Goal: Transaction & Acquisition: Book appointment/travel/reservation

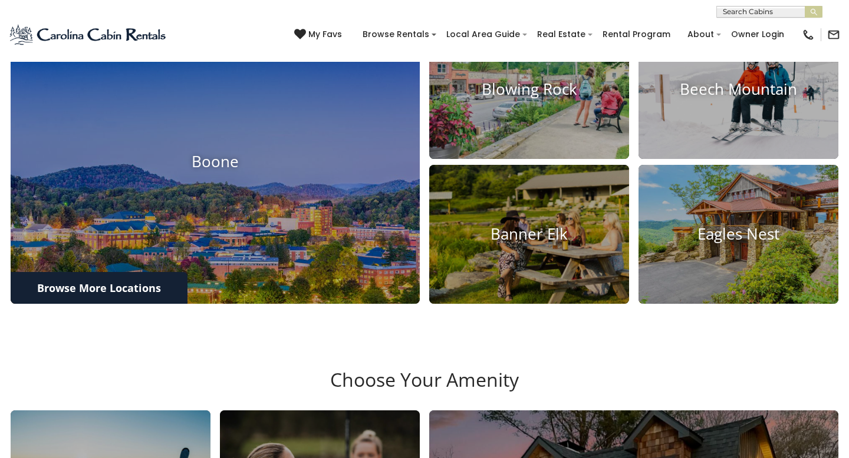
scroll to position [486, 0]
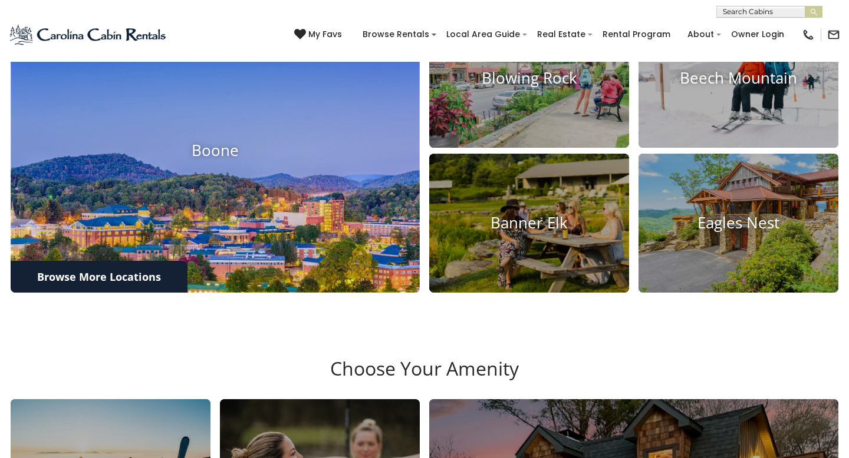
click at [226, 196] on img at bounding box center [215, 151] width 450 height 312
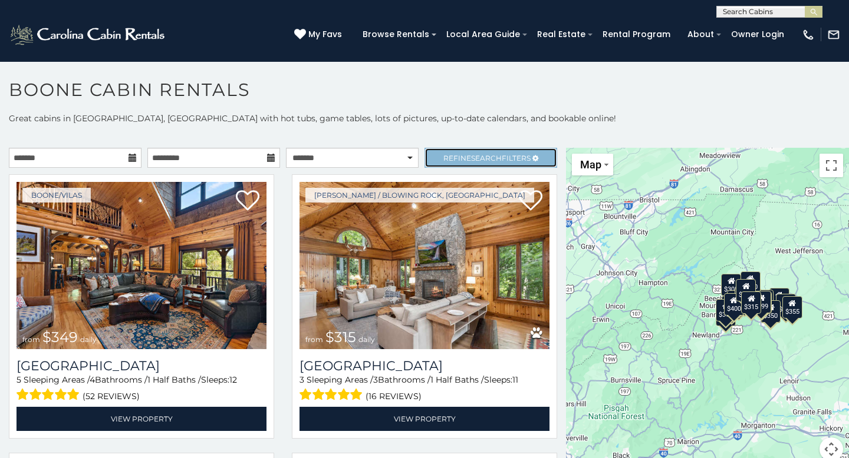
click at [494, 156] on span "Search" at bounding box center [486, 158] width 31 height 9
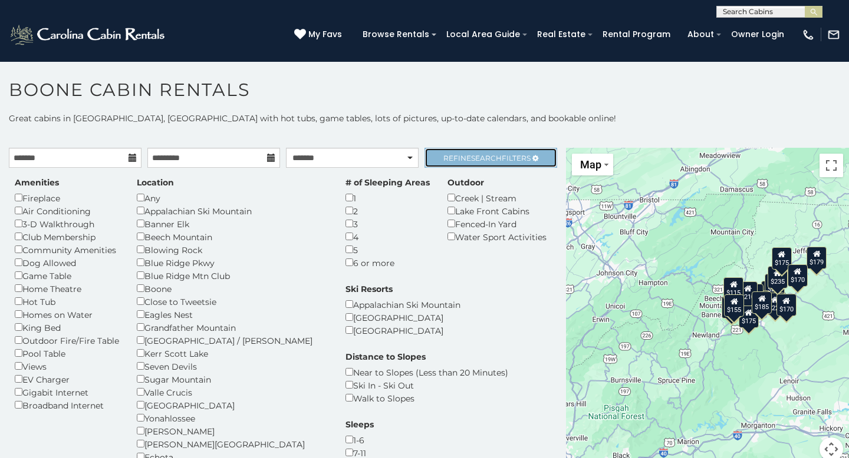
click at [479, 163] on link "Refine Search Filters" at bounding box center [490, 158] width 133 height 20
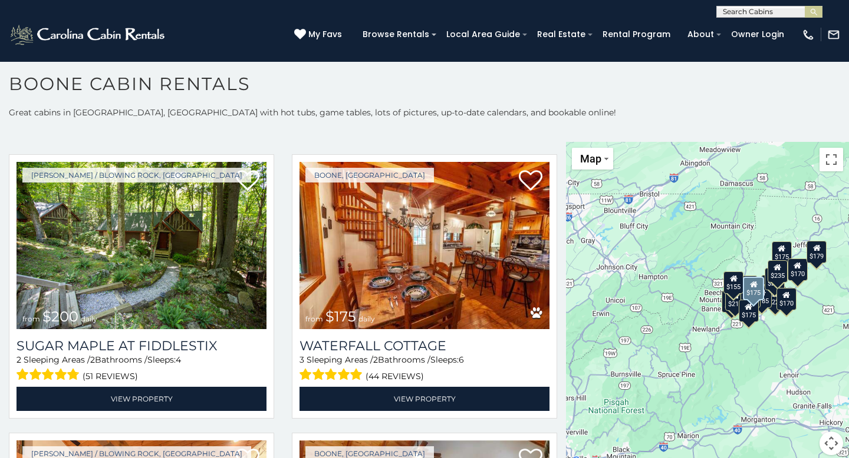
scroll to position [1959, 0]
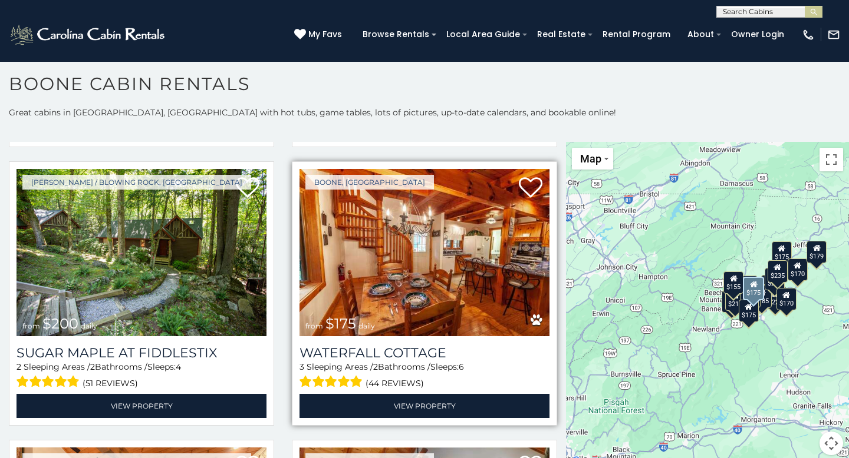
click at [434, 260] on img at bounding box center [424, 252] width 250 height 167
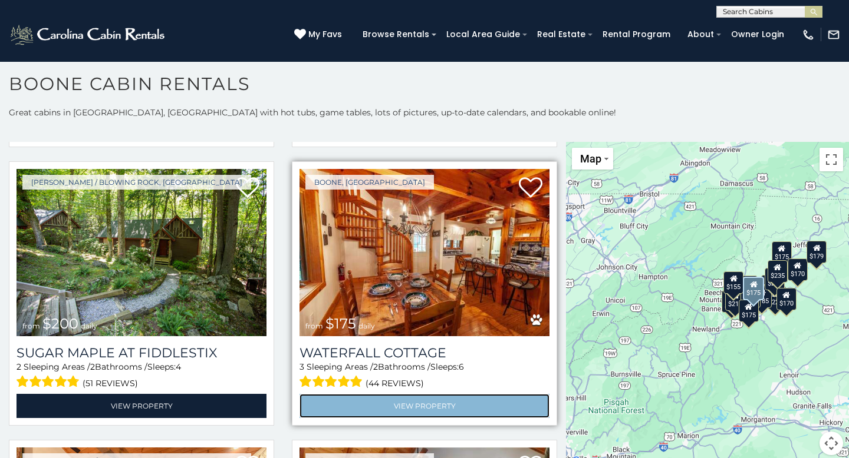
click at [408, 402] on link "View Property" at bounding box center [424, 406] width 250 height 24
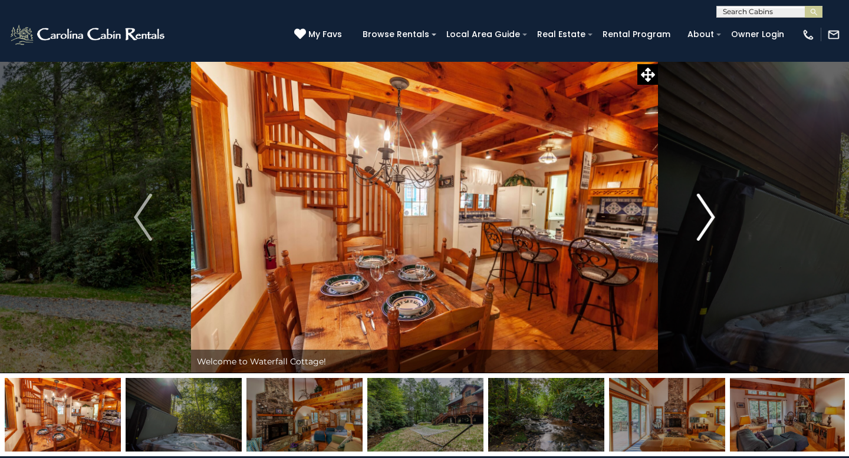
click at [710, 217] on img "Next" at bounding box center [705, 217] width 18 height 47
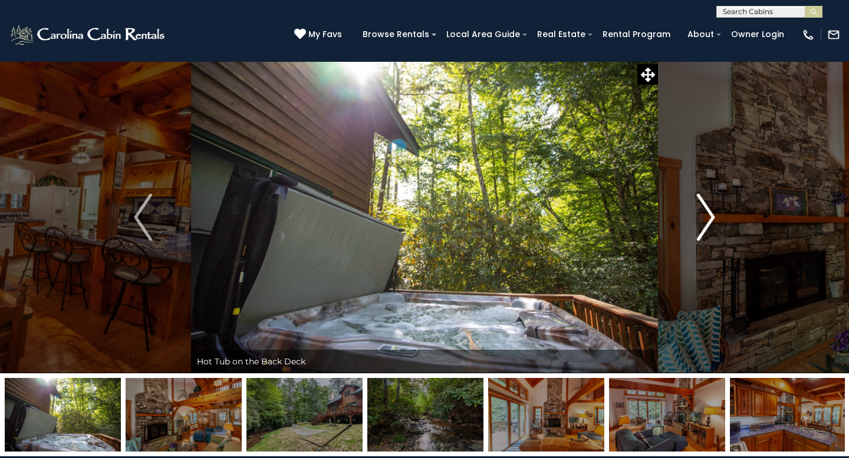
click at [710, 217] on img "Next" at bounding box center [705, 217] width 18 height 47
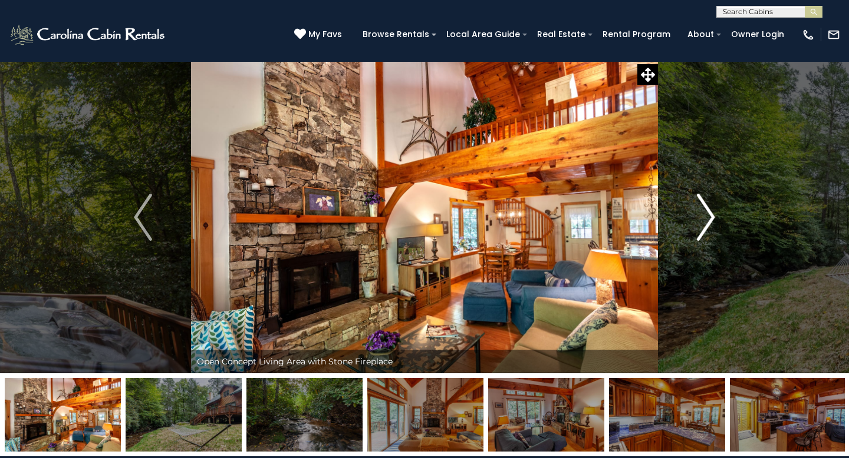
click at [710, 217] on img "Next" at bounding box center [705, 217] width 18 height 47
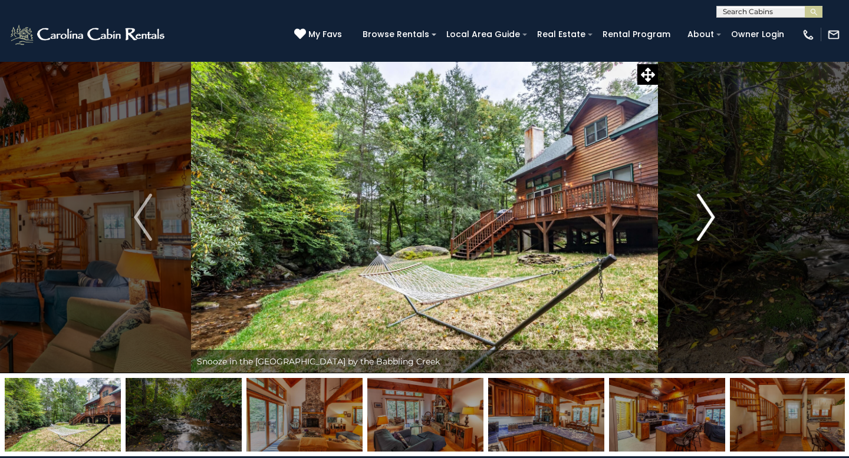
click at [710, 219] on img "Next" at bounding box center [705, 217] width 18 height 47
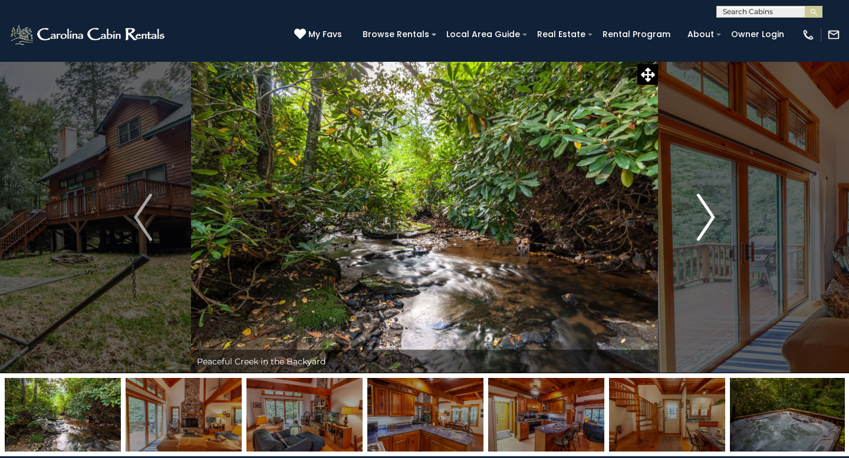
click at [711, 220] on img "Next" at bounding box center [705, 217] width 18 height 47
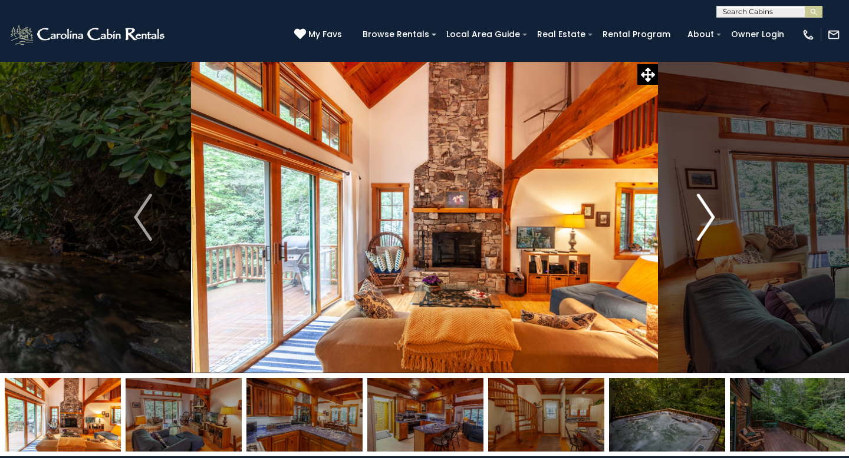
click at [711, 222] on img "Next" at bounding box center [705, 217] width 18 height 47
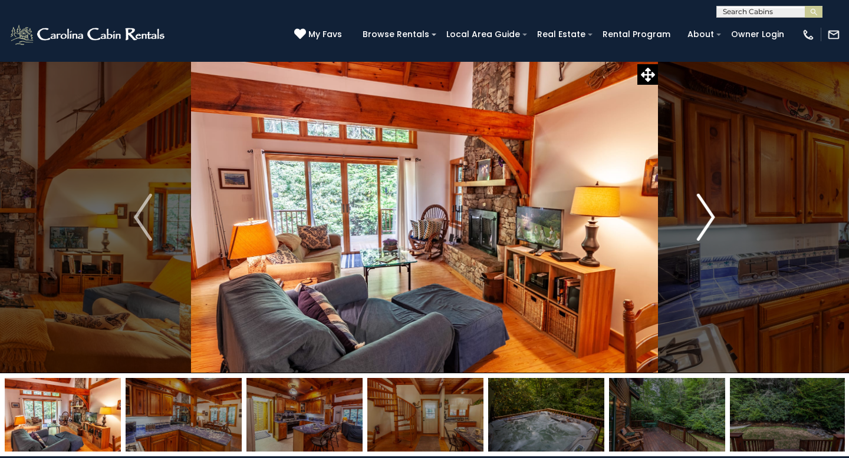
click at [711, 223] on img "Next" at bounding box center [705, 217] width 18 height 47
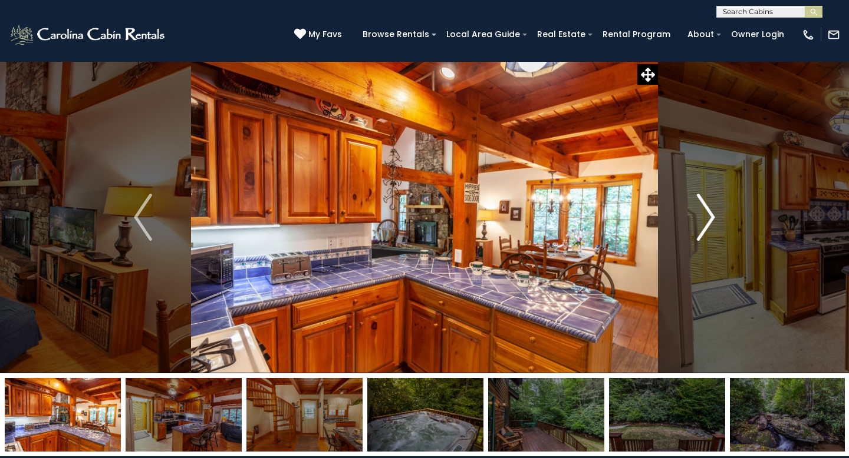
click at [711, 224] on img "Next" at bounding box center [705, 217] width 18 height 47
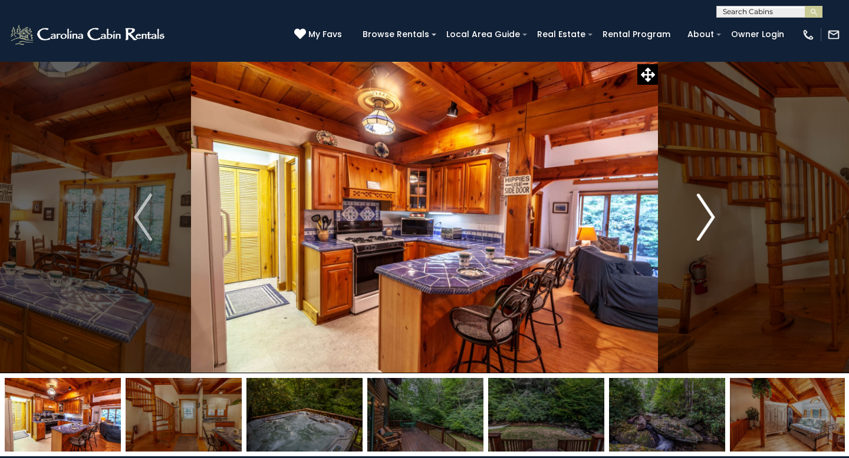
click at [711, 225] on img "Next" at bounding box center [705, 217] width 18 height 47
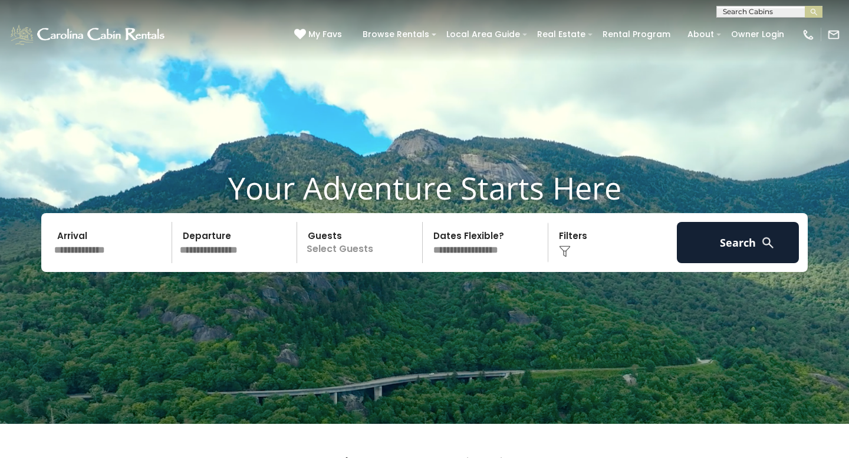
scroll to position [1, 0]
click at [781, 10] on input "text" at bounding box center [768, 14] width 103 height 12
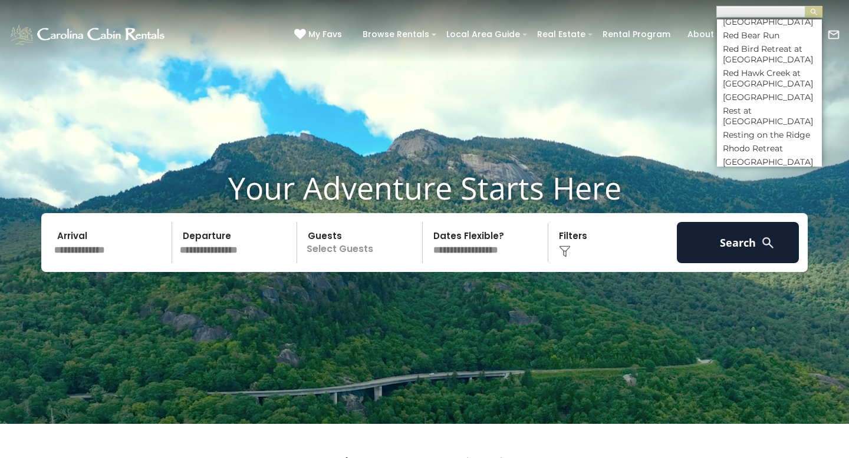
scroll to position [4446, 0]
click at [737, 281] on li "Riverside Retreat" at bounding box center [769, 286] width 105 height 11
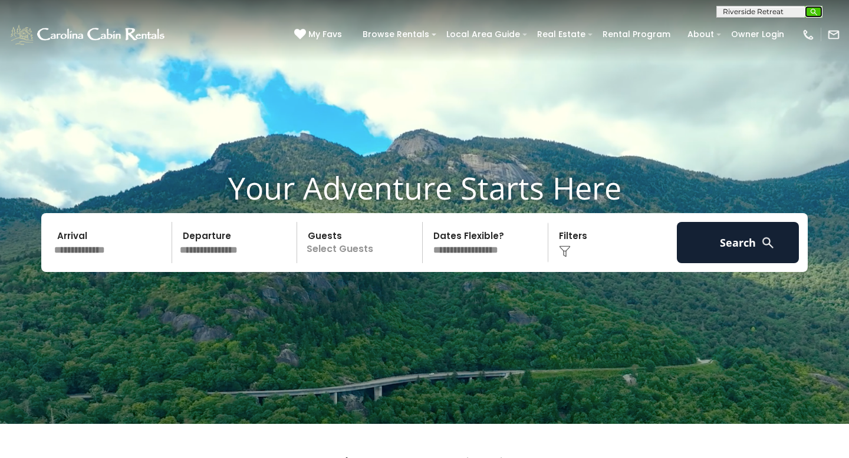
click at [820, 10] on button "submit" at bounding box center [813, 12] width 18 height 12
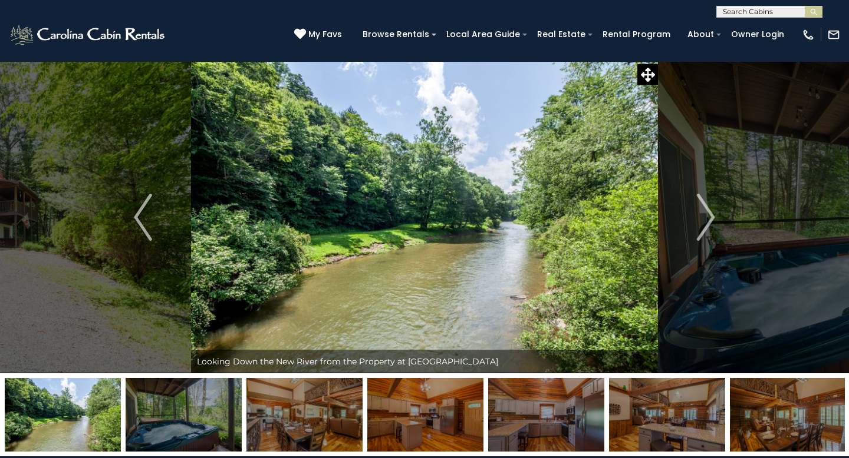
scroll to position [1, 0]
click at [788, 13] on input "text" at bounding box center [768, 14] width 103 height 12
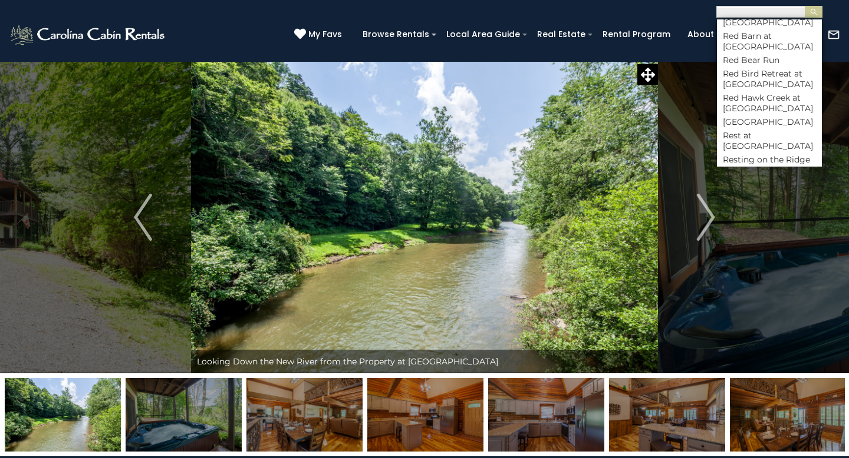
scroll to position [4426, 0]
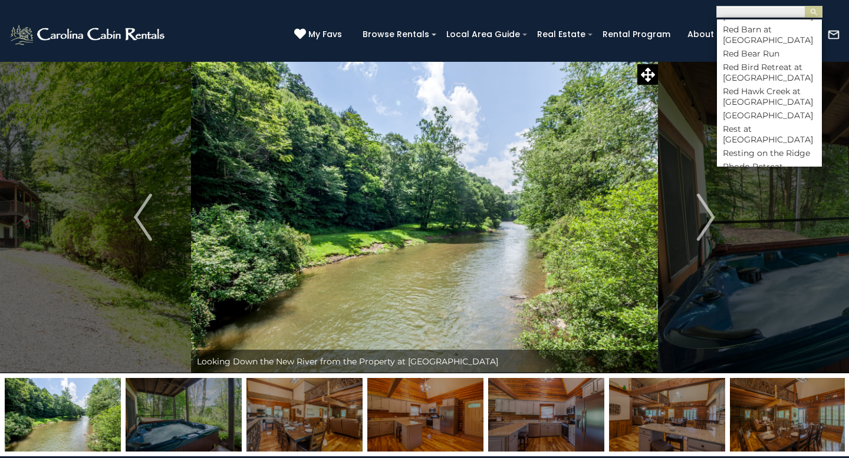
click at [744, 315] on li "Riverview Retreat" at bounding box center [769, 320] width 105 height 11
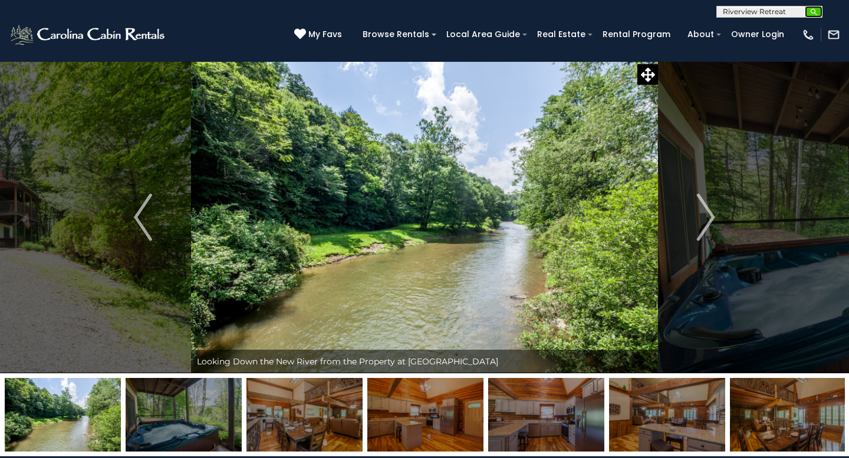
click at [817, 15] on img "submit" at bounding box center [813, 12] width 9 height 9
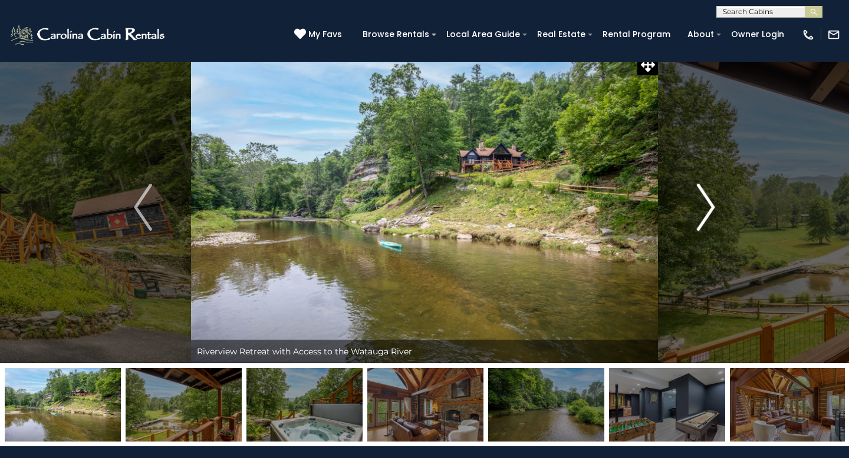
scroll to position [11, 0]
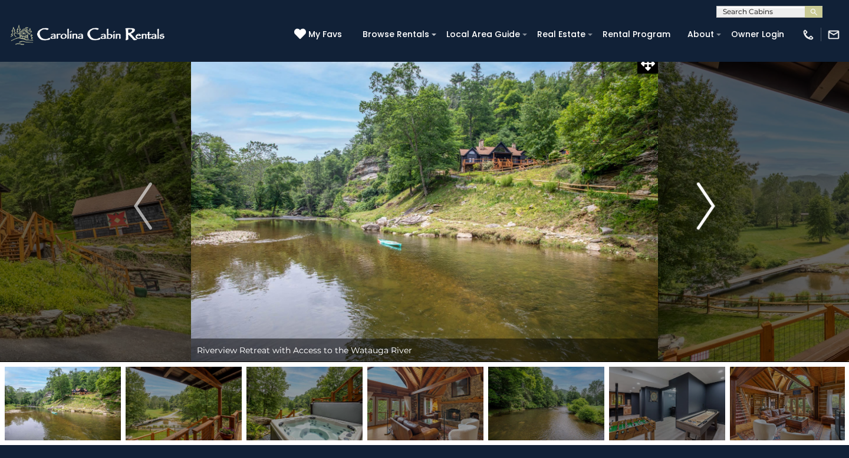
click at [708, 203] on img "Next" at bounding box center [705, 206] width 18 height 47
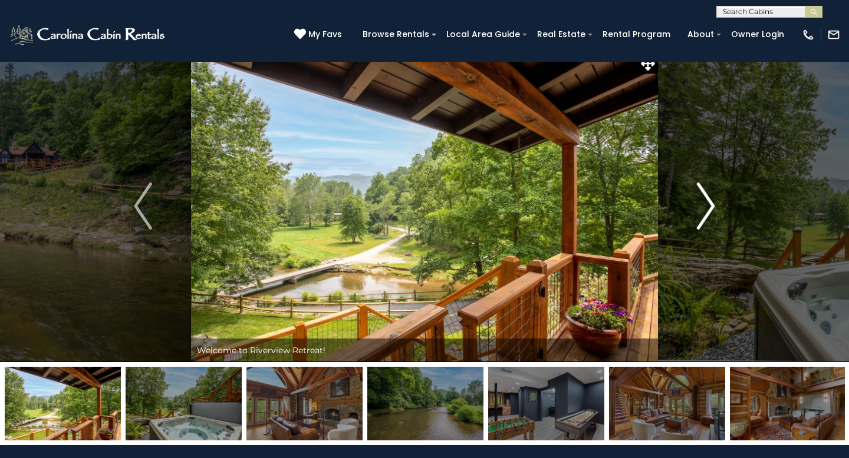
click at [708, 203] on img "Next" at bounding box center [705, 206] width 18 height 47
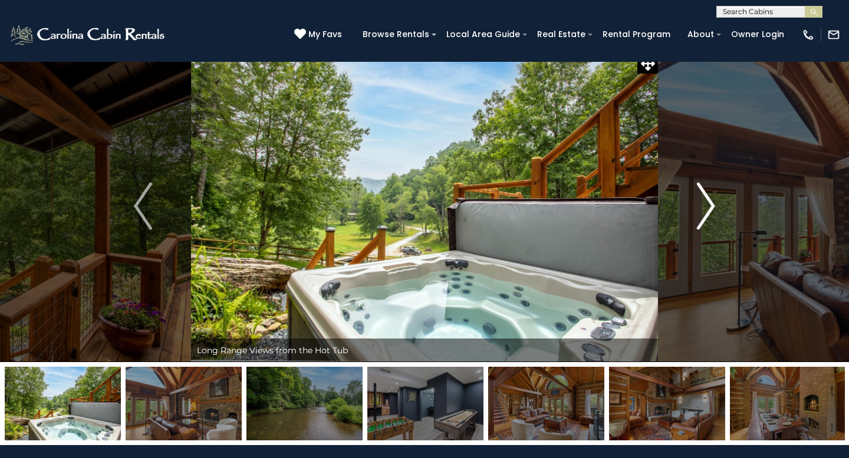
click at [708, 203] on img "Next" at bounding box center [705, 206] width 18 height 47
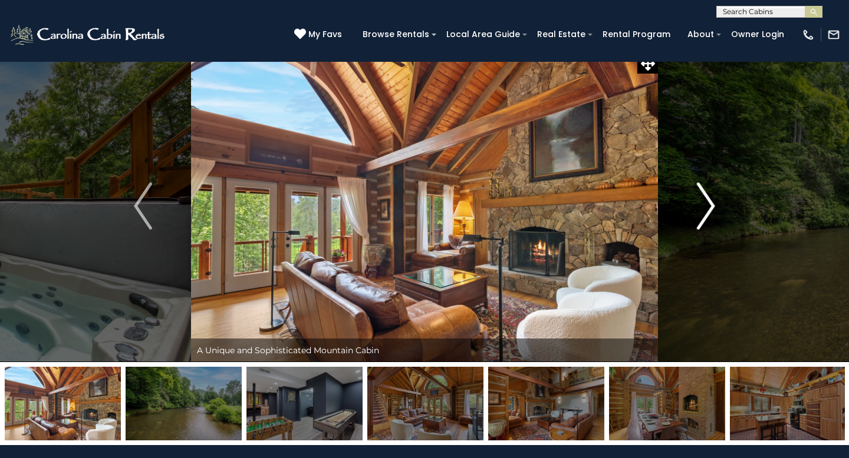
click at [708, 204] on img "Next" at bounding box center [705, 206] width 18 height 47
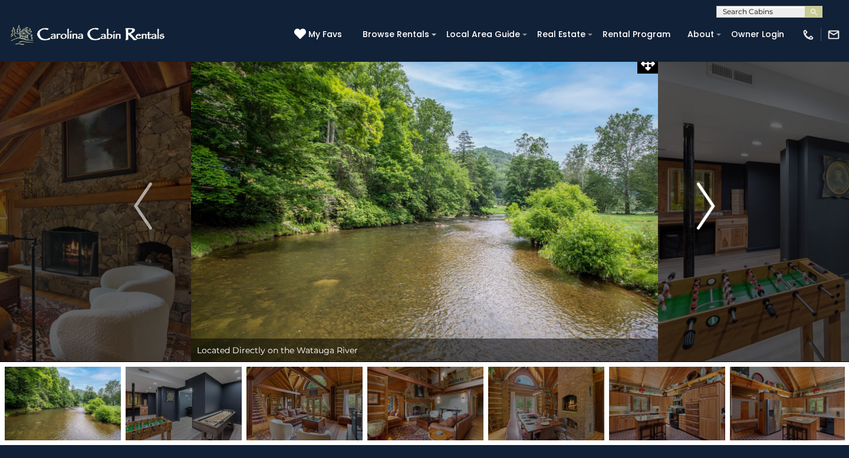
click at [708, 204] on img "Next" at bounding box center [705, 206] width 18 height 47
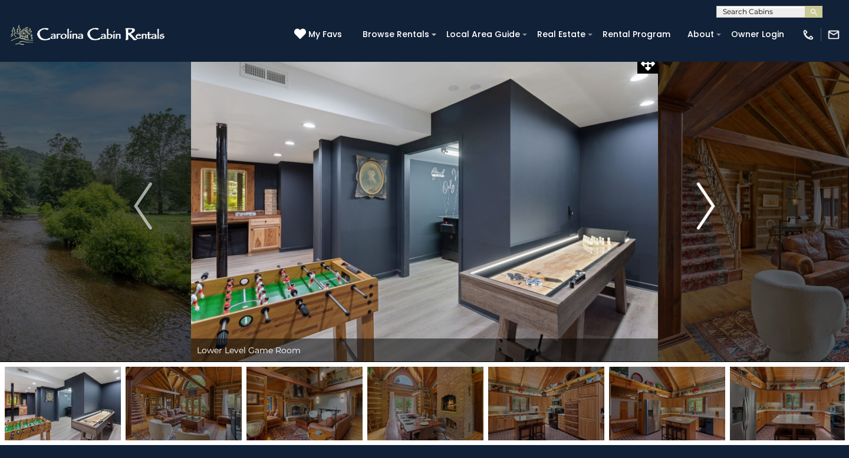
click at [708, 204] on img "Next" at bounding box center [705, 206] width 18 height 47
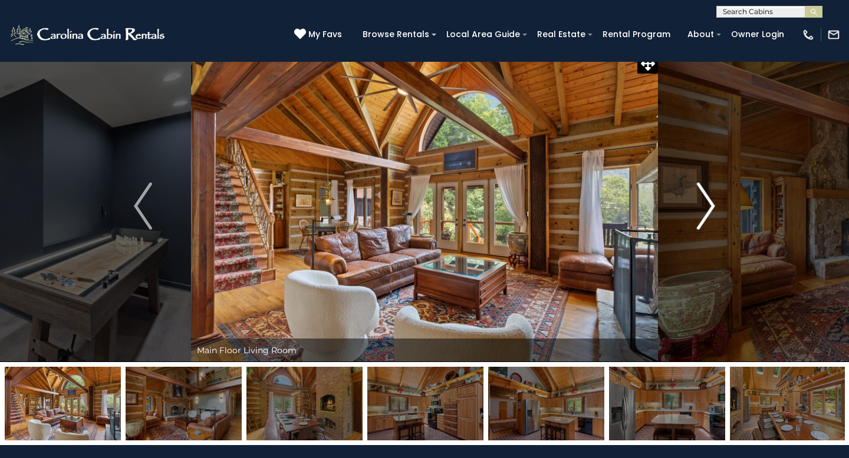
click at [708, 204] on img "Next" at bounding box center [705, 206] width 18 height 47
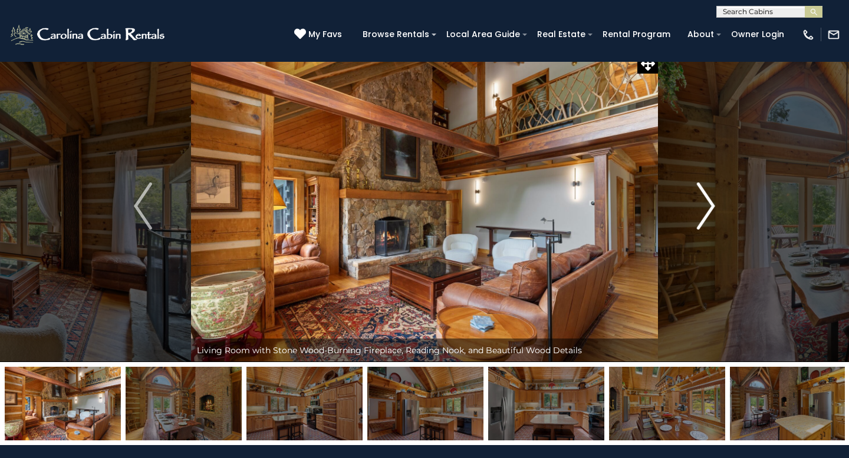
click at [708, 206] on img "Next" at bounding box center [705, 206] width 18 height 47
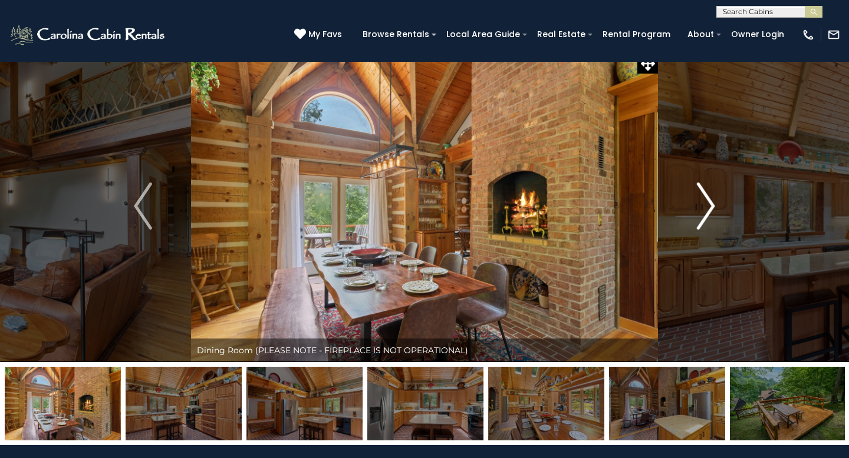
click at [708, 206] on img "Next" at bounding box center [705, 206] width 18 height 47
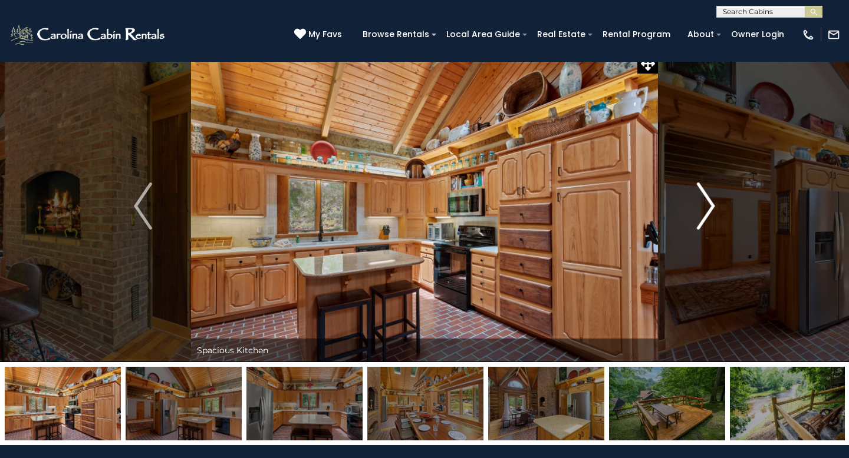
click at [708, 206] on img "Next" at bounding box center [705, 206] width 18 height 47
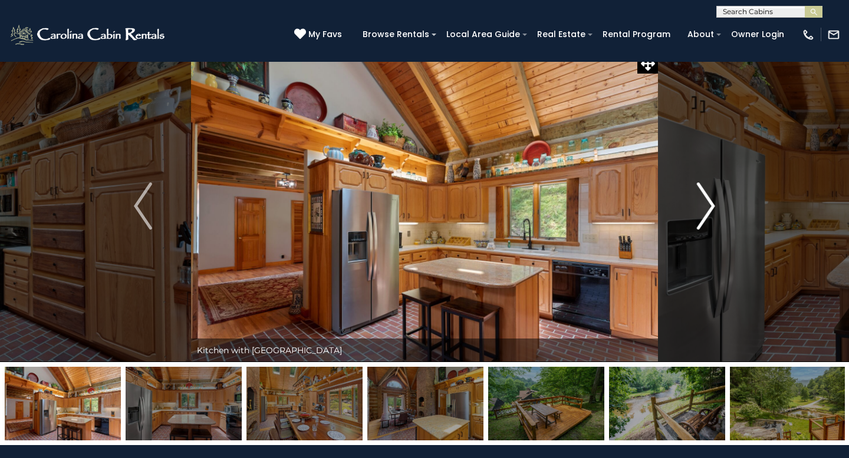
click at [708, 206] on img "Next" at bounding box center [705, 206] width 18 height 47
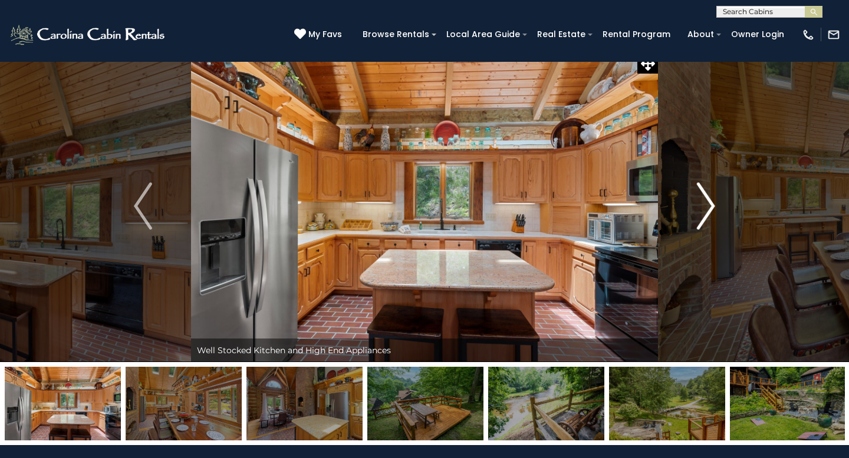
click at [708, 206] on img "Next" at bounding box center [705, 206] width 18 height 47
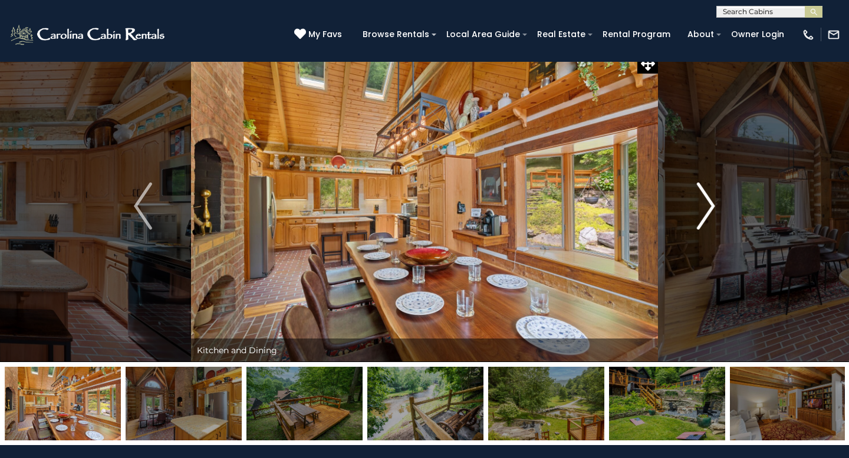
click at [708, 207] on img "Next" at bounding box center [705, 206] width 18 height 47
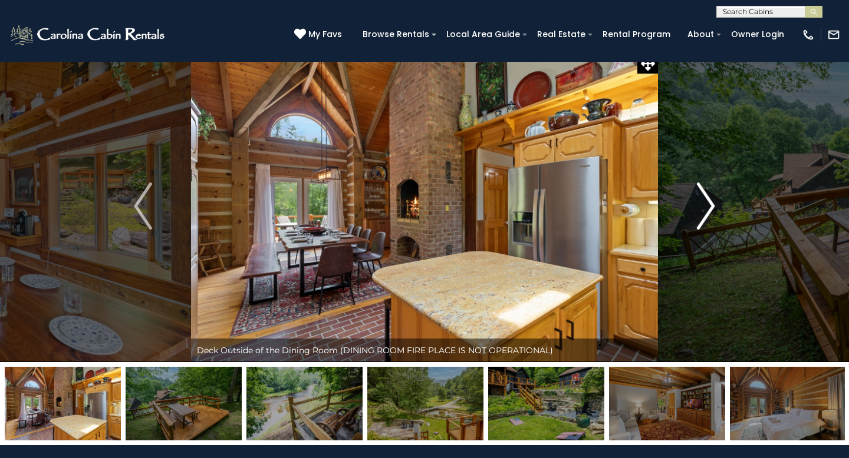
click at [708, 208] on img "Next" at bounding box center [705, 206] width 18 height 47
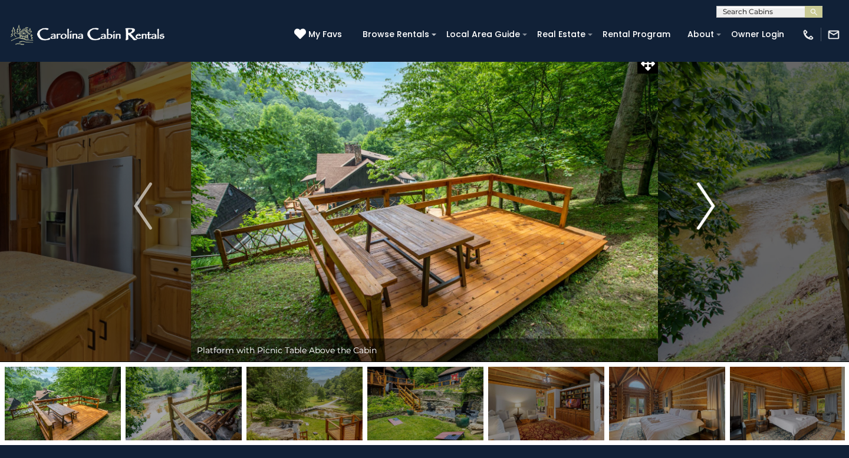
click at [708, 209] on img "Next" at bounding box center [705, 206] width 18 height 47
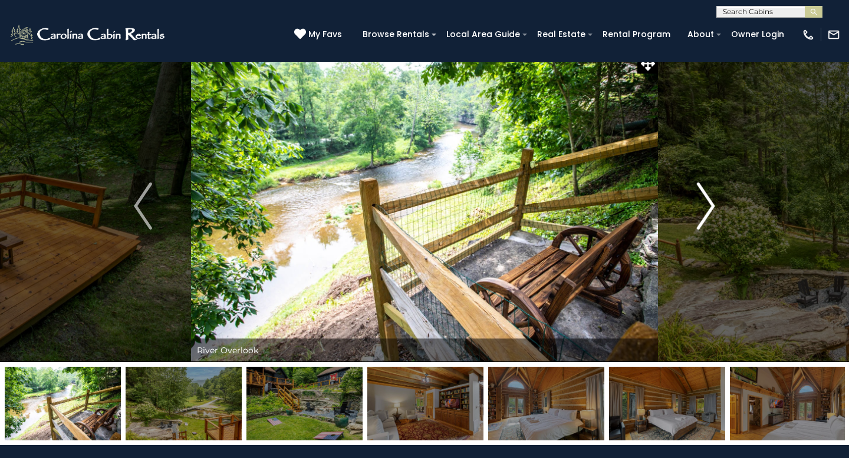
click at [708, 209] on img "Next" at bounding box center [705, 206] width 18 height 47
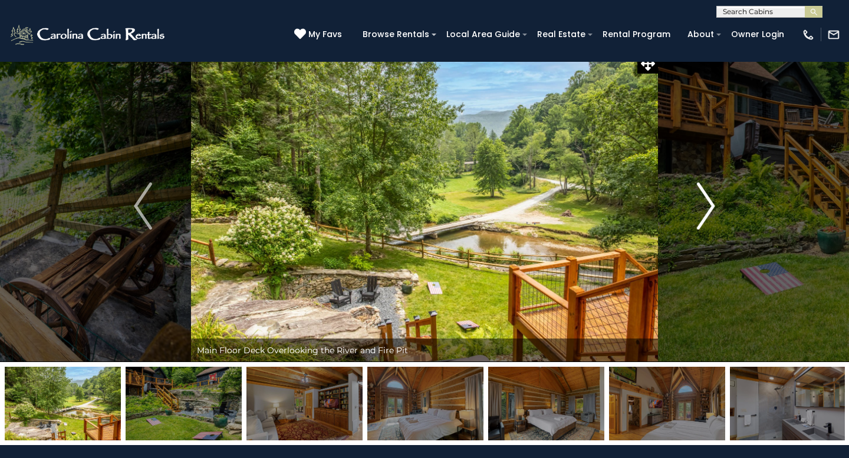
click at [708, 210] on img "Next" at bounding box center [705, 206] width 18 height 47
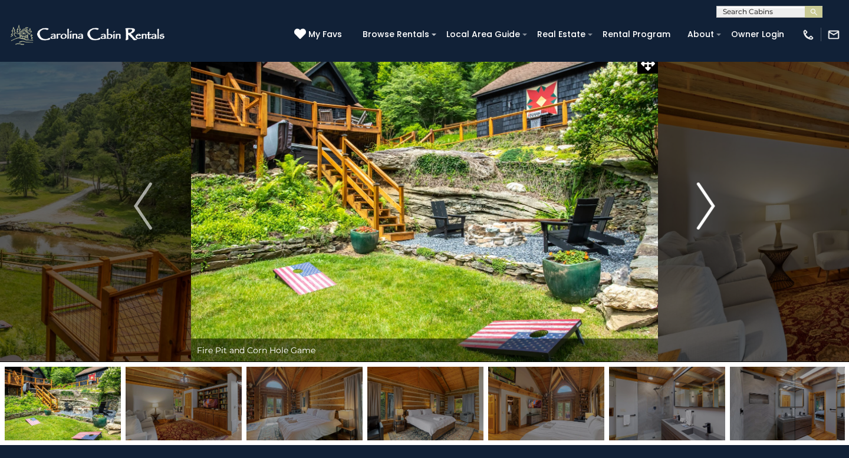
click at [708, 210] on img "Next" at bounding box center [705, 206] width 18 height 47
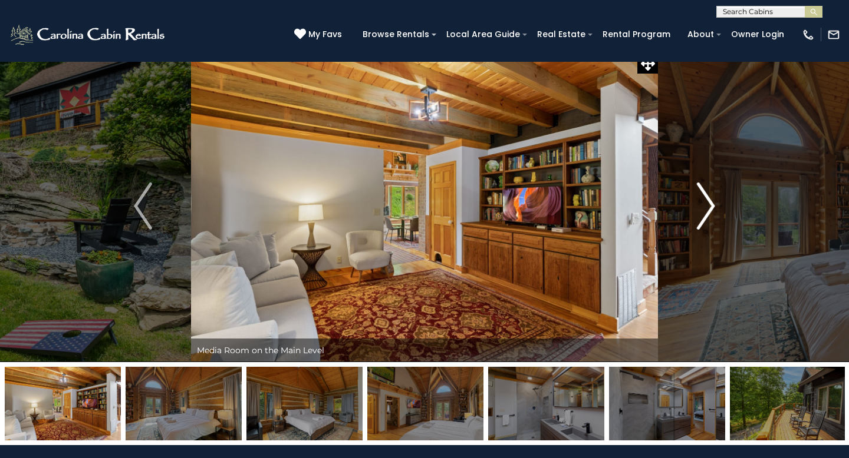
click at [708, 210] on img "Next" at bounding box center [705, 206] width 18 height 47
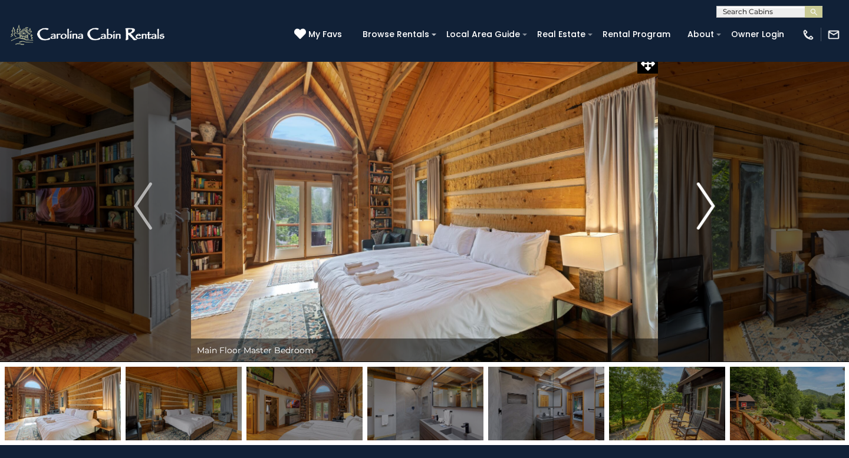
click at [708, 211] on img "Next" at bounding box center [705, 206] width 18 height 47
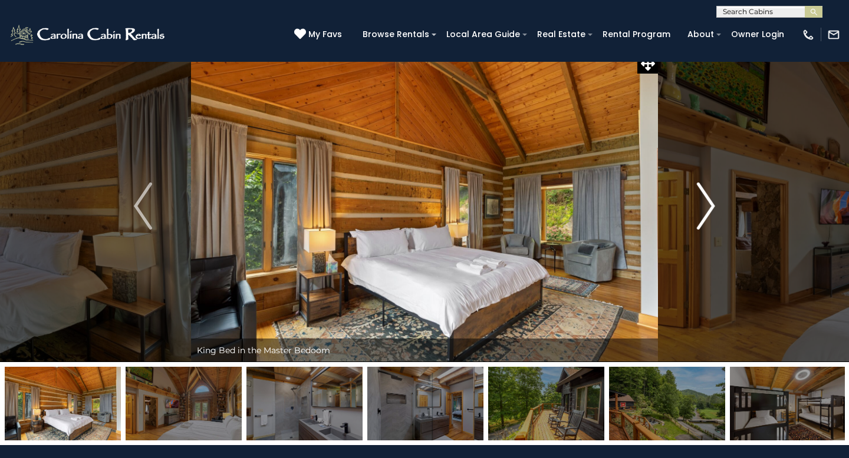
click at [708, 211] on img "Next" at bounding box center [705, 206] width 18 height 47
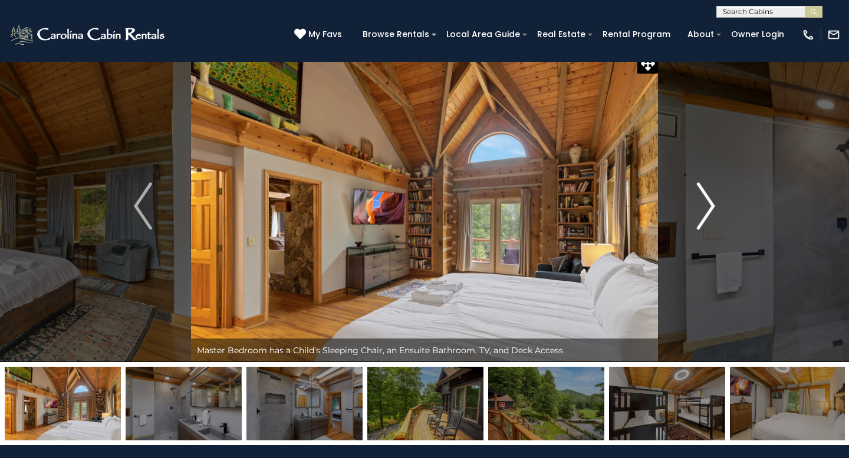
click at [708, 212] on img "Next" at bounding box center [705, 206] width 18 height 47
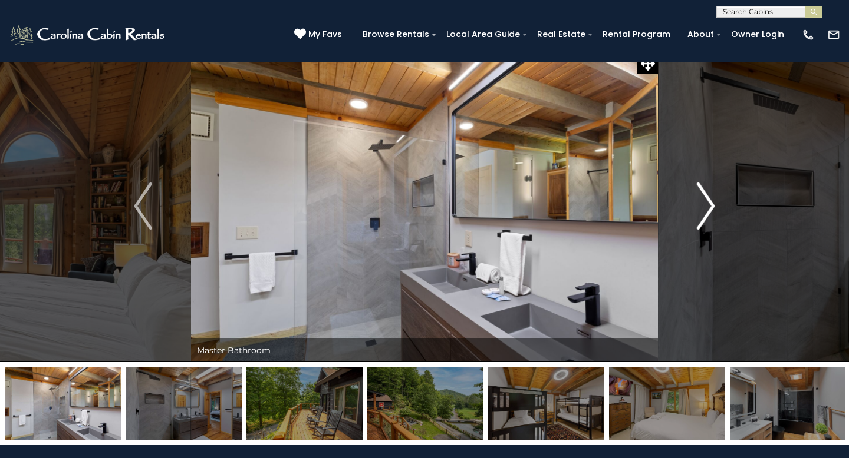
click at [708, 212] on img "Next" at bounding box center [705, 206] width 18 height 47
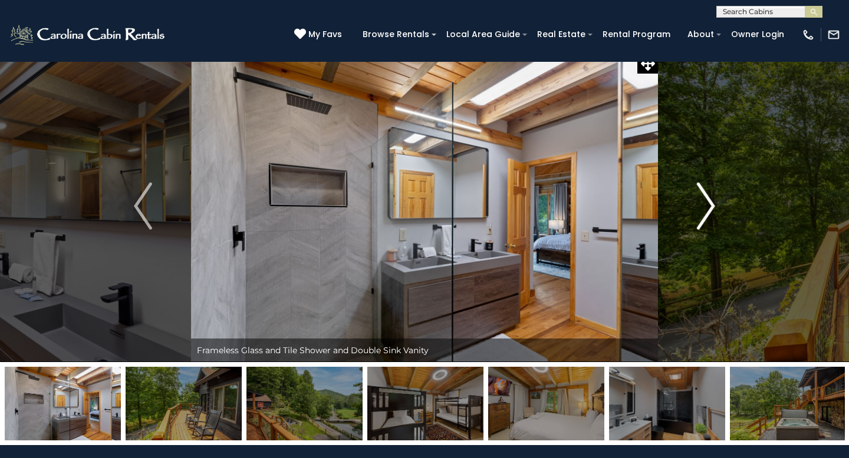
click at [708, 213] on img "Next" at bounding box center [705, 206] width 18 height 47
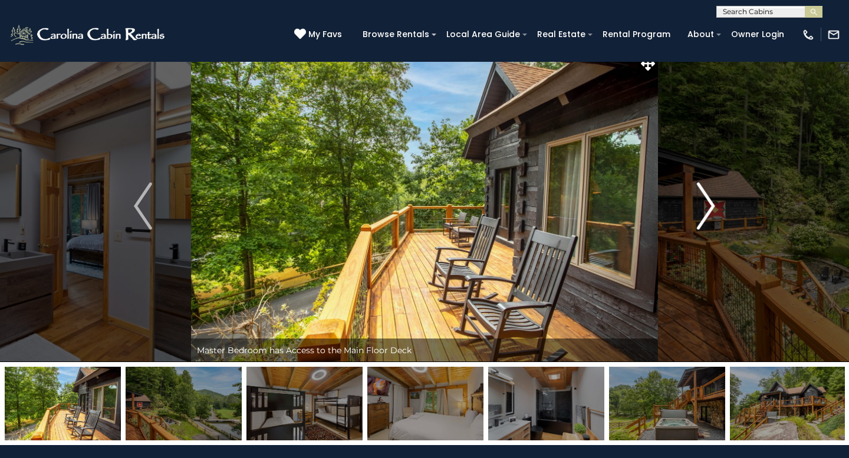
click at [708, 213] on img "Next" at bounding box center [705, 206] width 18 height 47
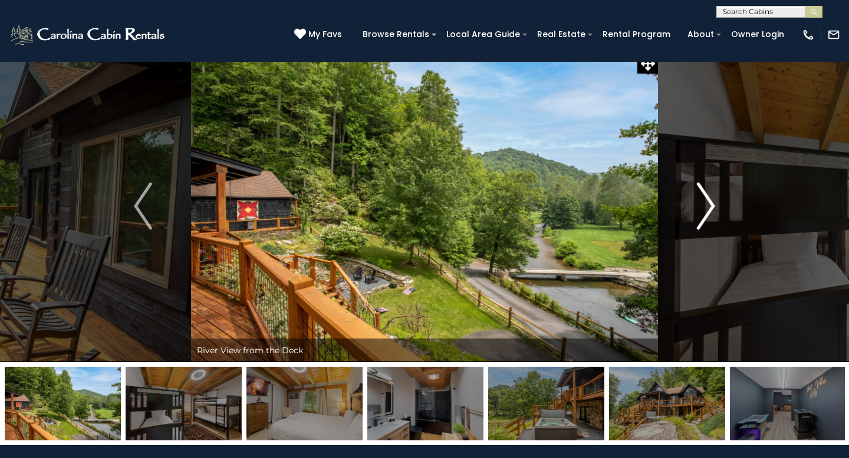
click at [708, 213] on img "Next" at bounding box center [705, 206] width 18 height 47
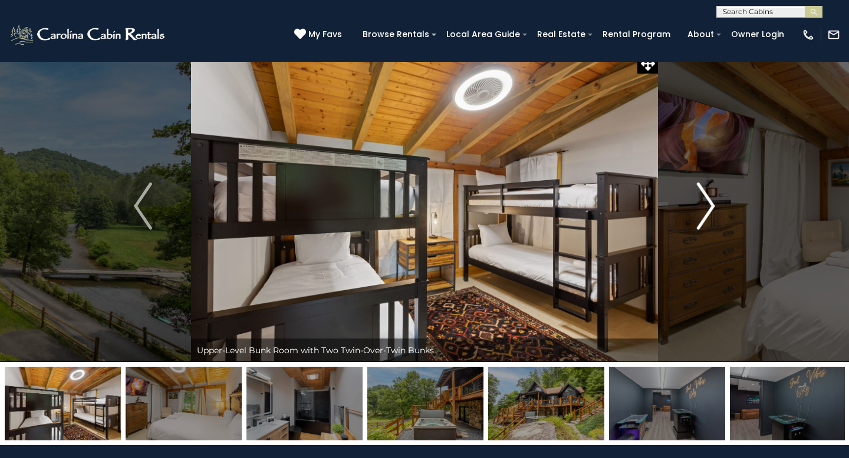
click at [708, 214] on img "Next" at bounding box center [705, 206] width 18 height 47
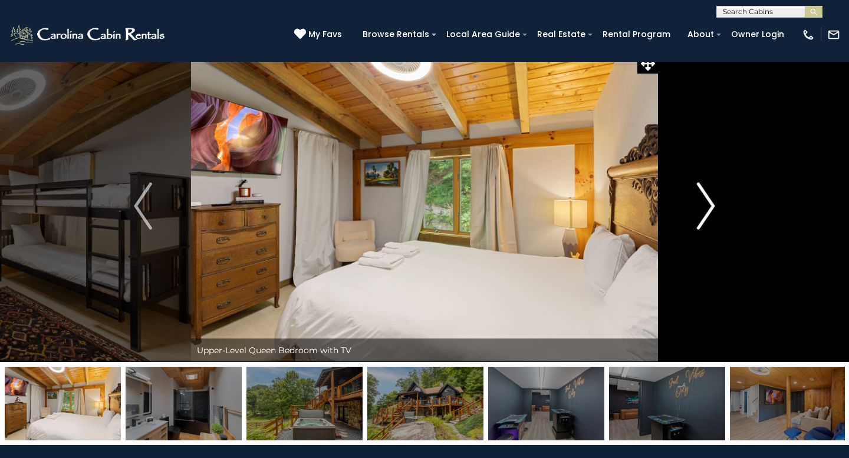
click at [708, 215] on img "Next" at bounding box center [705, 206] width 18 height 47
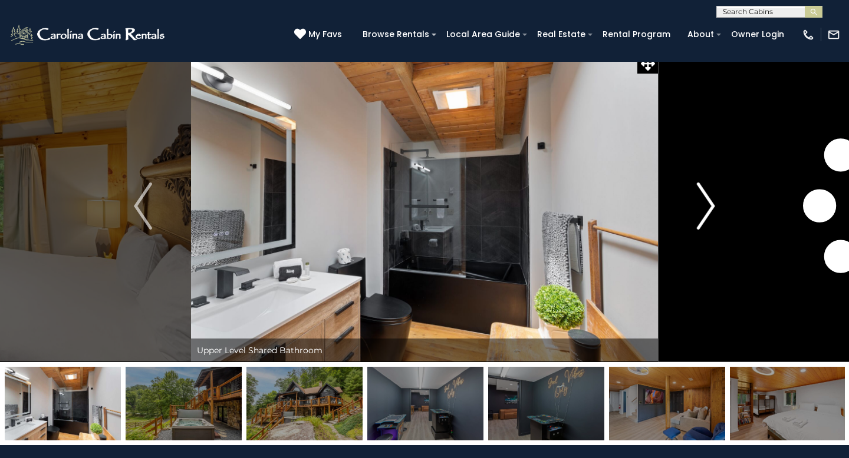
click at [708, 216] on img "Next" at bounding box center [705, 206] width 18 height 47
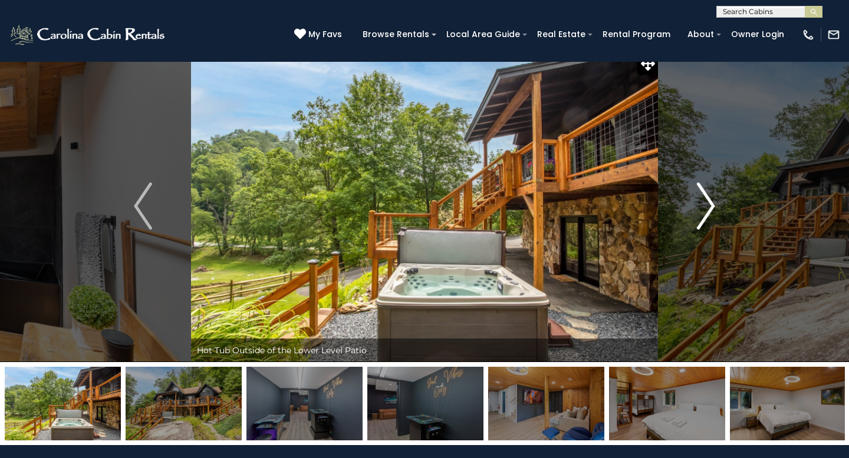
click at [708, 216] on img "Next" at bounding box center [705, 206] width 18 height 47
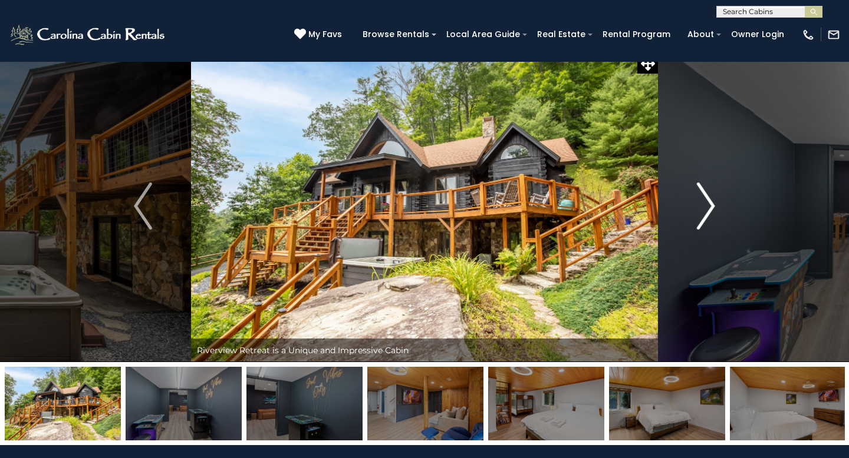
click at [708, 217] on img "Next" at bounding box center [705, 206] width 18 height 47
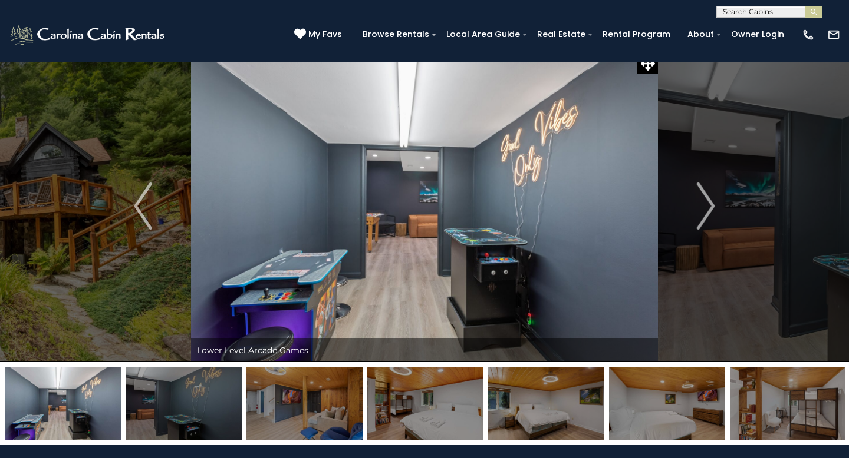
scroll to position [1, 0]
click at [733, 12] on input "text" at bounding box center [768, 14] width 103 height 12
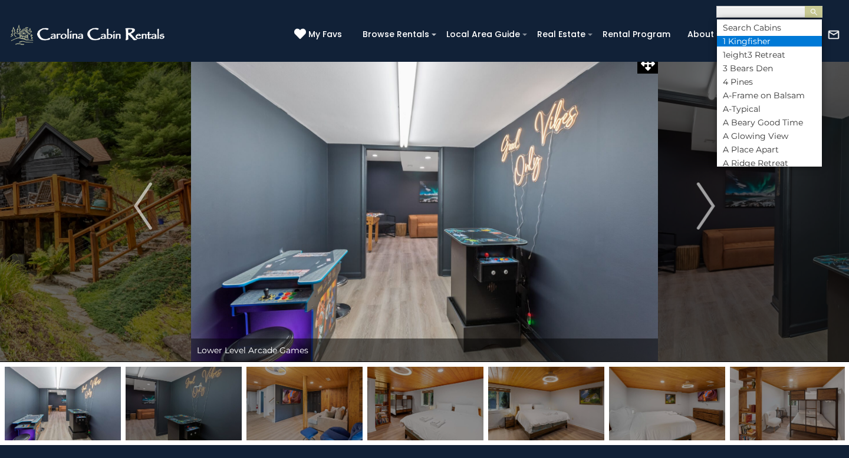
click at [735, 39] on li "1 Kingfisher" at bounding box center [769, 41] width 105 height 11
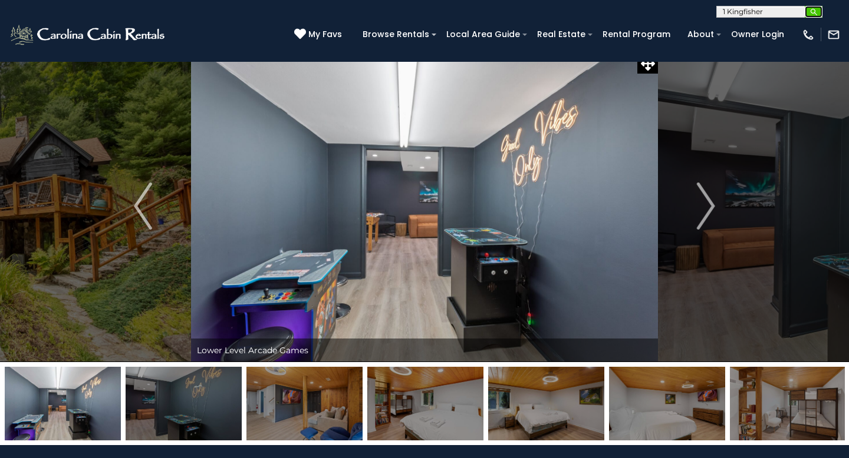
click at [812, 12] on img "submit" at bounding box center [813, 12] width 9 height 9
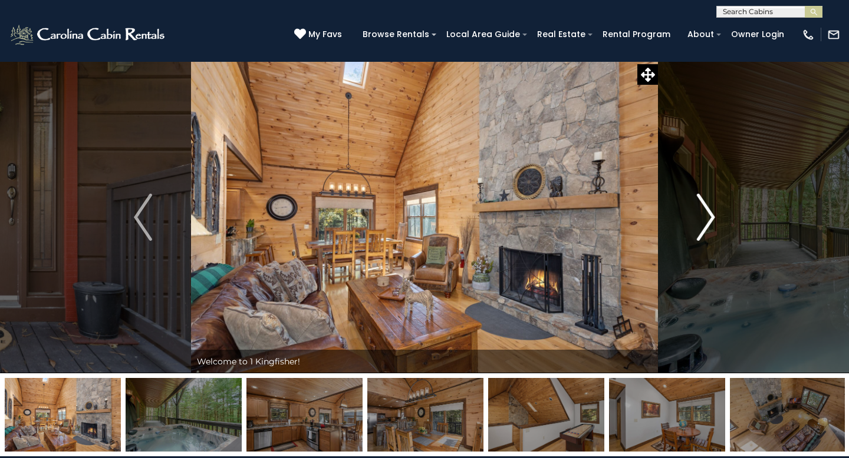
click at [707, 216] on img "Next" at bounding box center [705, 217] width 18 height 47
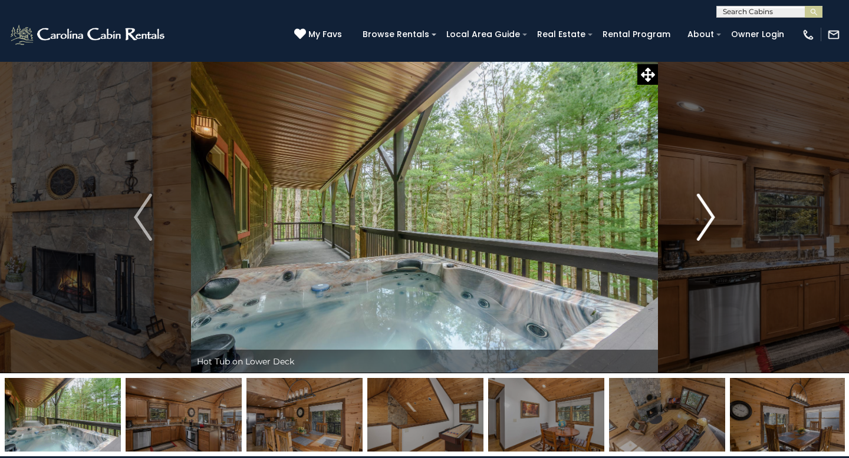
click at [707, 217] on img "Next" at bounding box center [705, 217] width 18 height 47
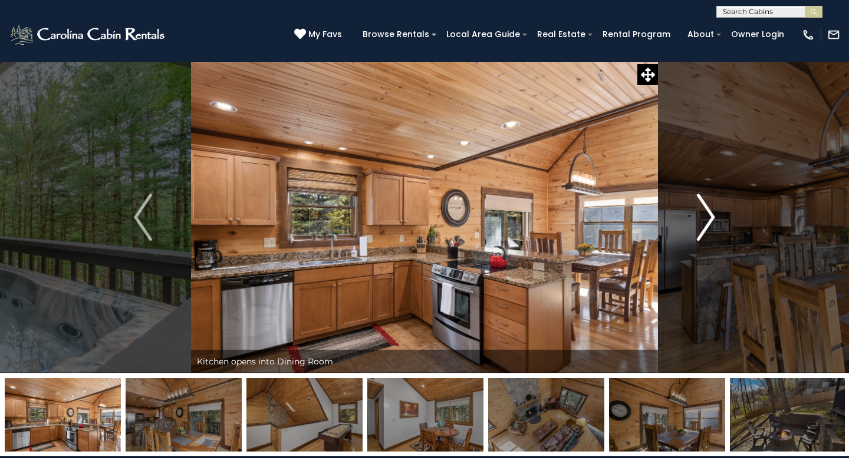
click at [707, 217] on img "Next" at bounding box center [705, 217] width 18 height 47
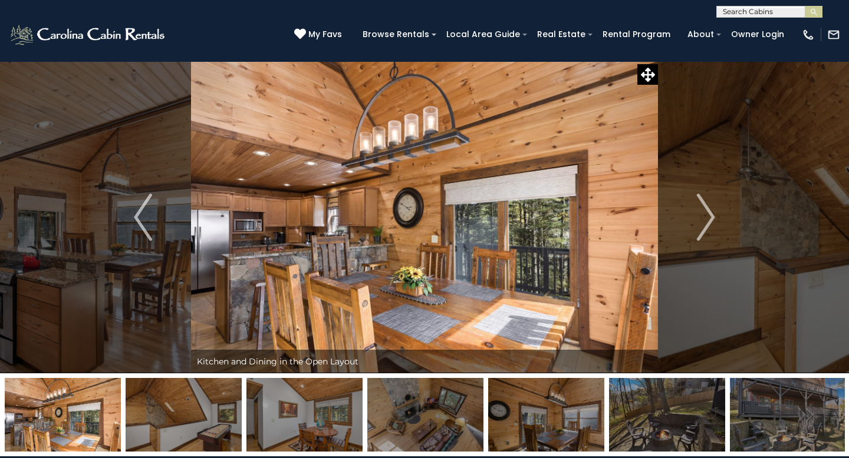
scroll to position [1, 0]
click at [761, 14] on input "text" at bounding box center [768, 14] width 103 height 12
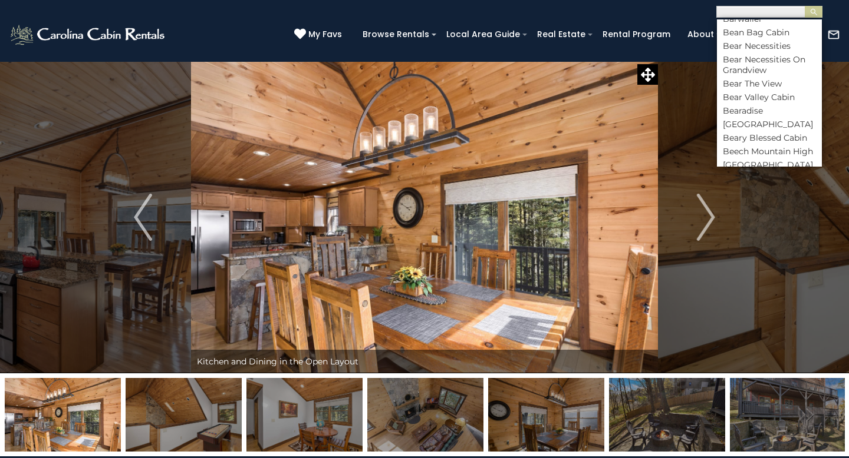
scroll to position [590, 0]
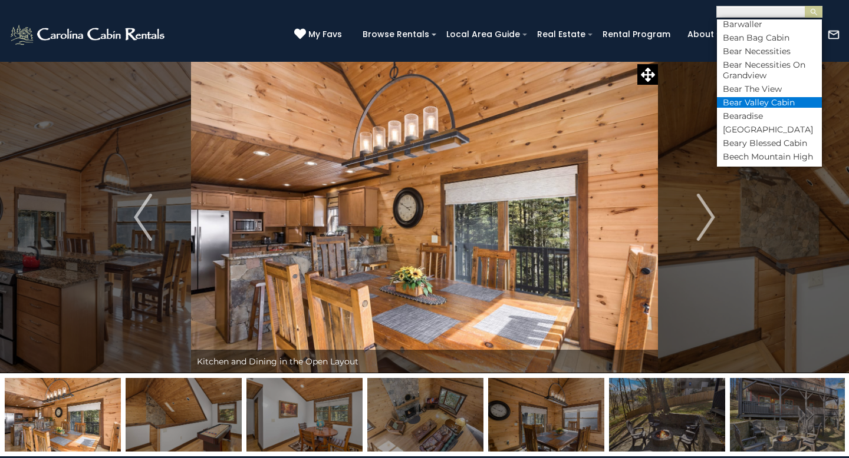
click at [748, 97] on li "Bear Valley Cabin" at bounding box center [769, 102] width 105 height 11
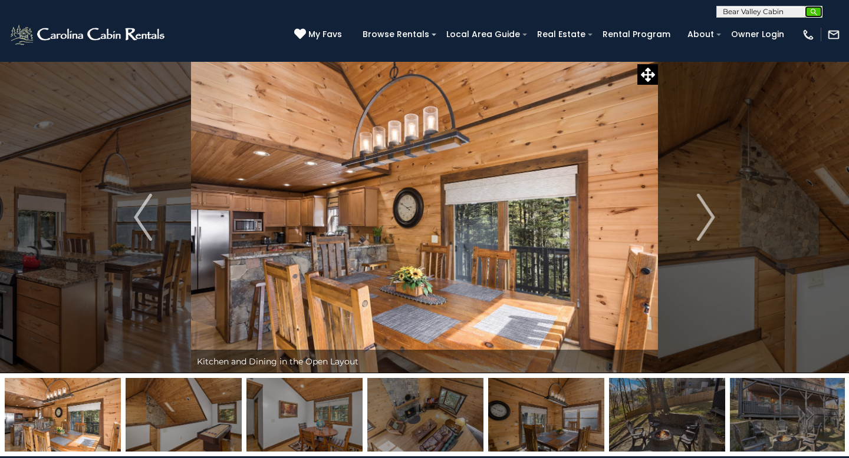
click at [818, 9] on button "submit" at bounding box center [813, 12] width 18 height 12
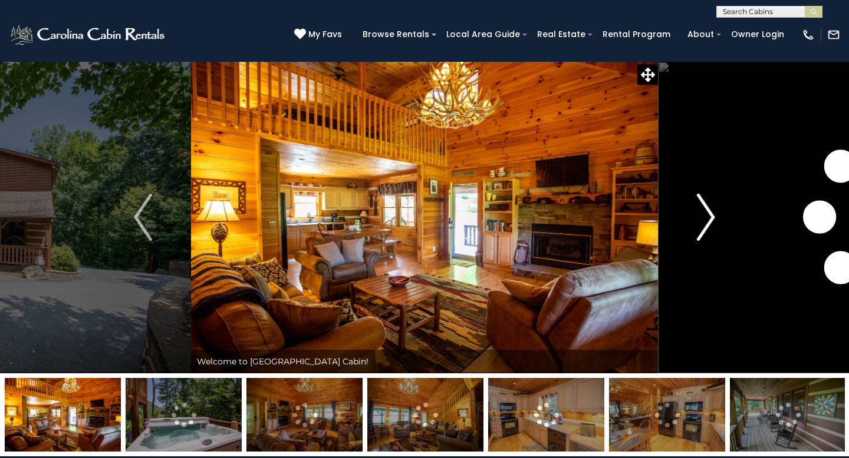
click at [711, 219] on img "Next" at bounding box center [705, 217] width 18 height 47
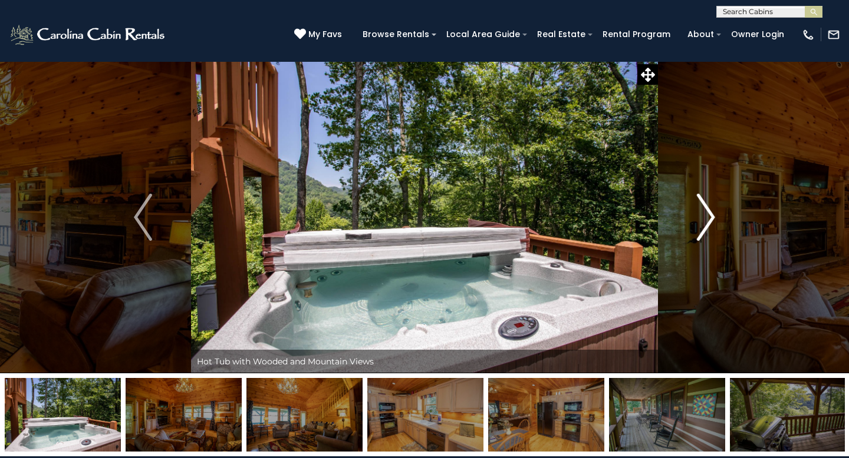
click at [711, 221] on img "Next" at bounding box center [705, 217] width 18 height 47
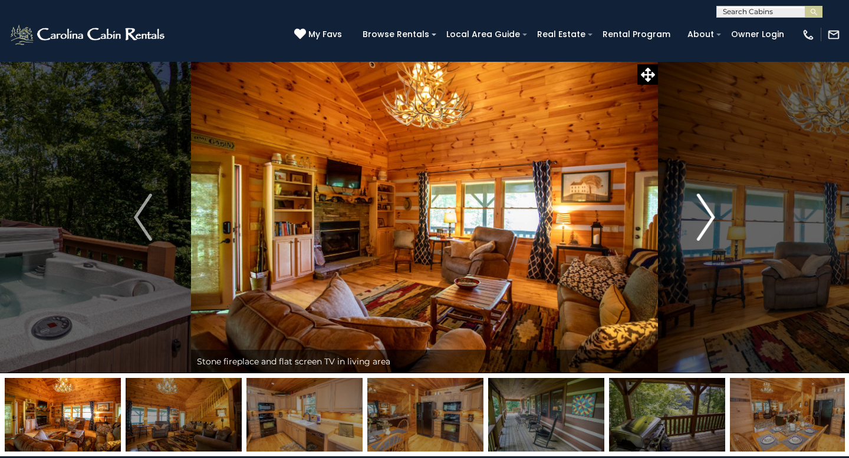
click at [712, 223] on img "Next" at bounding box center [705, 217] width 18 height 47
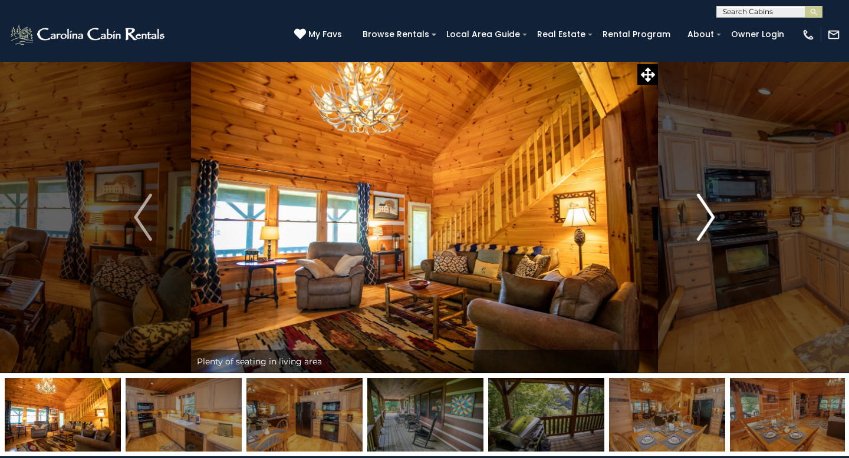
click at [712, 224] on img "Next" at bounding box center [705, 217] width 18 height 47
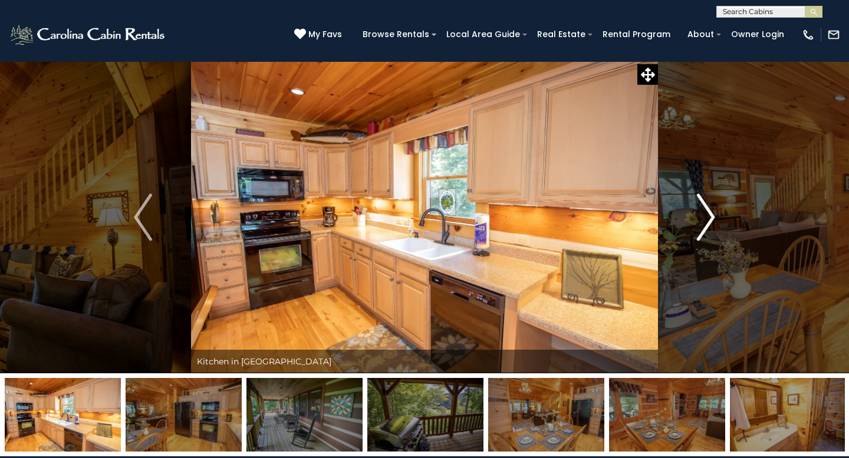
click at [712, 225] on img "Next" at bounding box center [705, 217] width 18 height 47
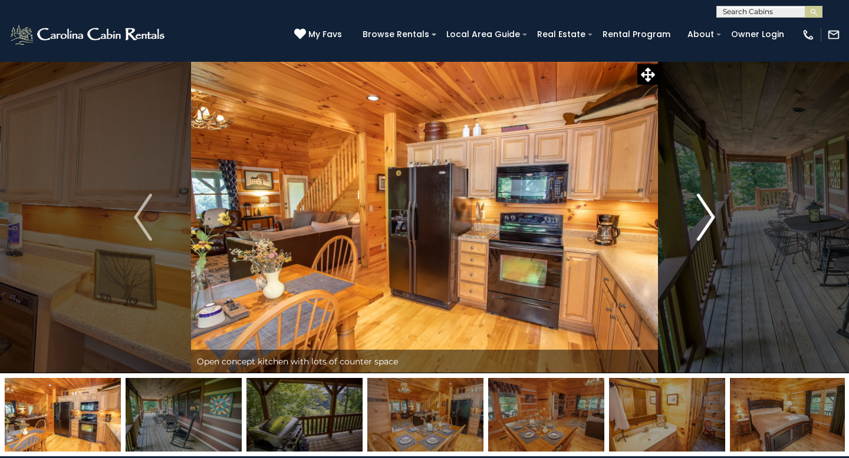
click at [713, 227] on img "Next" at bounding box center [705, 217] width 18 height 47
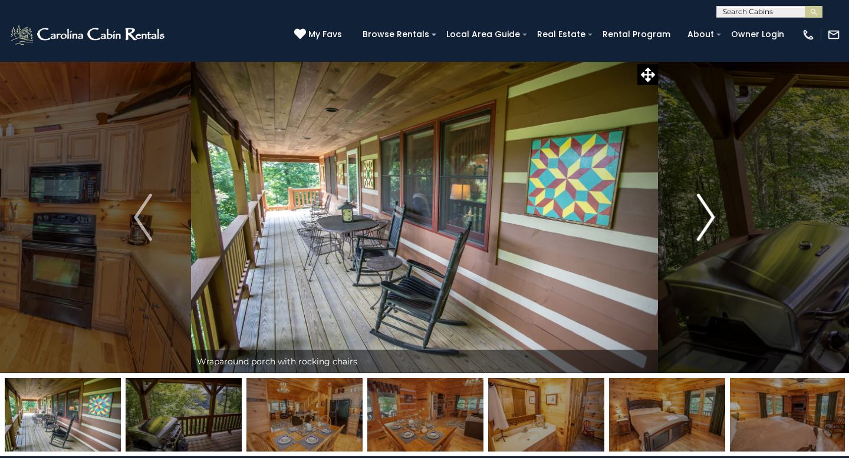
click at [714, 229] on img "Next" at bounding box center [705, 217] width 18 height 47
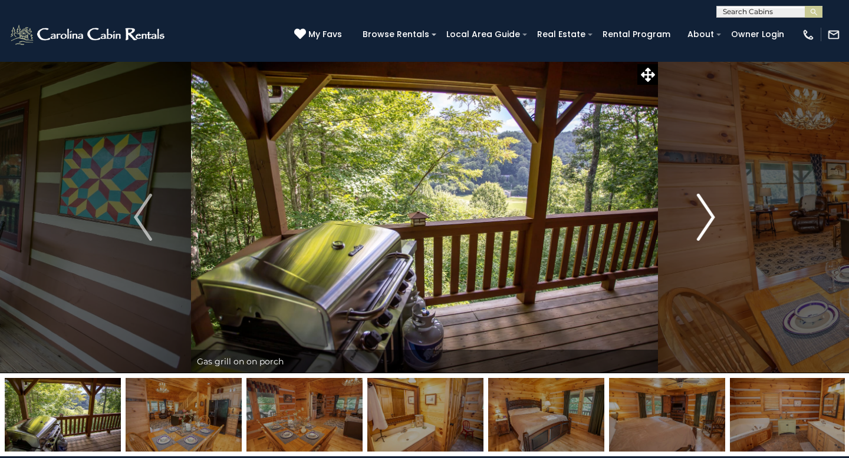
click at [714, 229] on img "Next" at bounding box center [705, 217] width 18 height 47
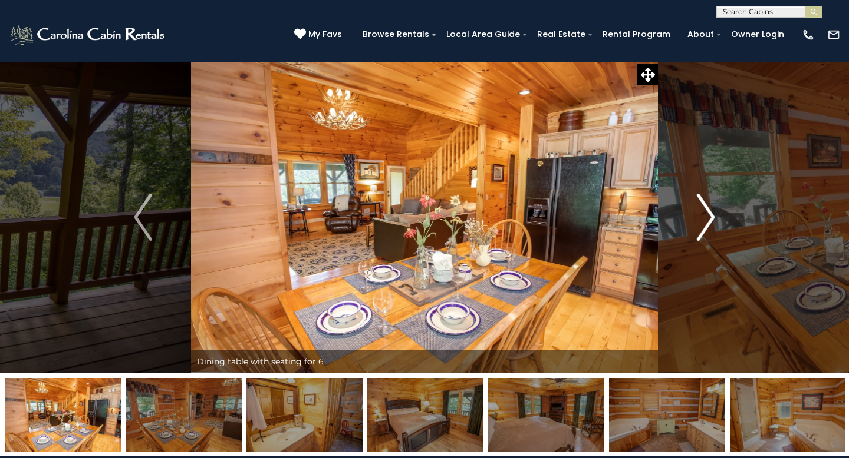
click at [714, 230] on button "Next" at bounding box center [706, 217] width 96 height 312
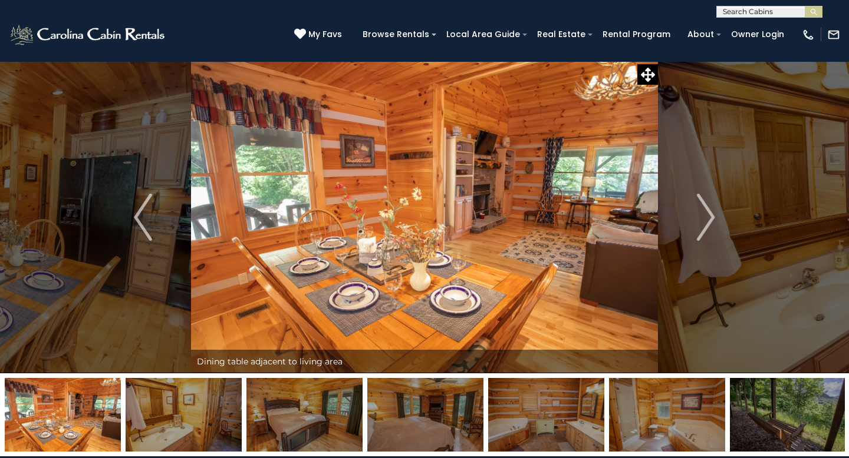
click at [771, 11] on input "text" at bounding box center [768, 14] width 103 height 12
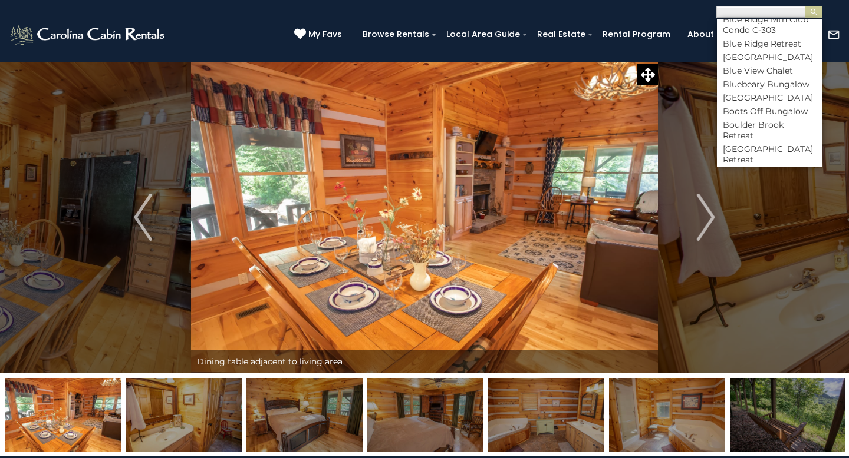
scroll to position [1128, 0]
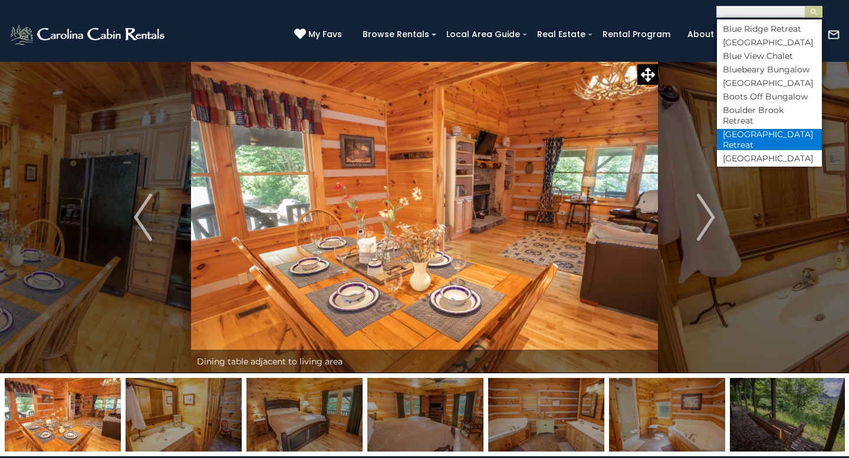
click at [758, 129] on li "[GEOGRAPHIC_DATA] Retreat" at bounding box center [769, 139] width 105 height 21
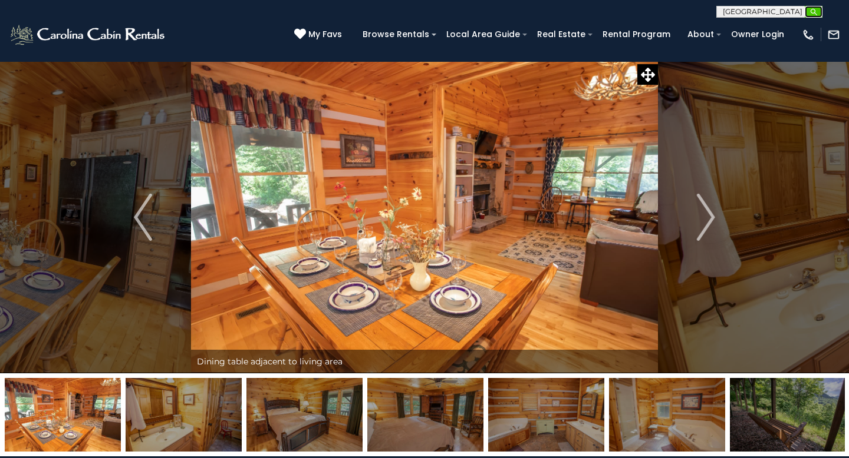
click at [815, 13] on img "submit" at bounding box center [813, 12] width 9 height 9
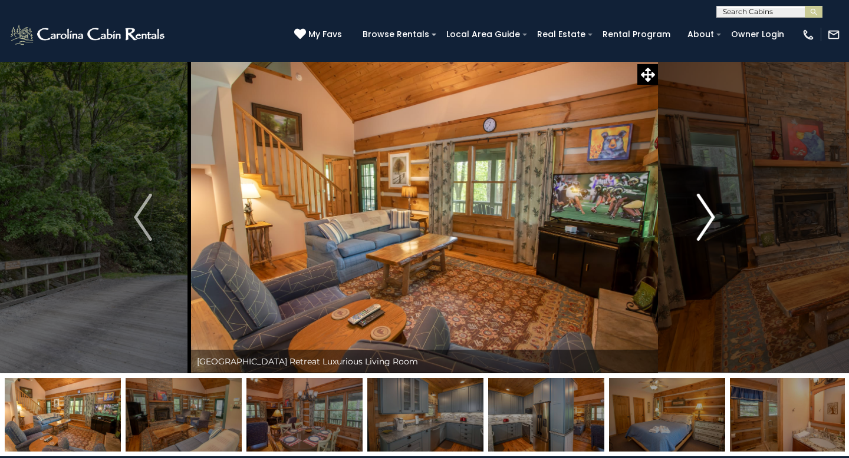
click at [705, 210] on img "Next" at bounding box center [705, 217] width 18 height 47
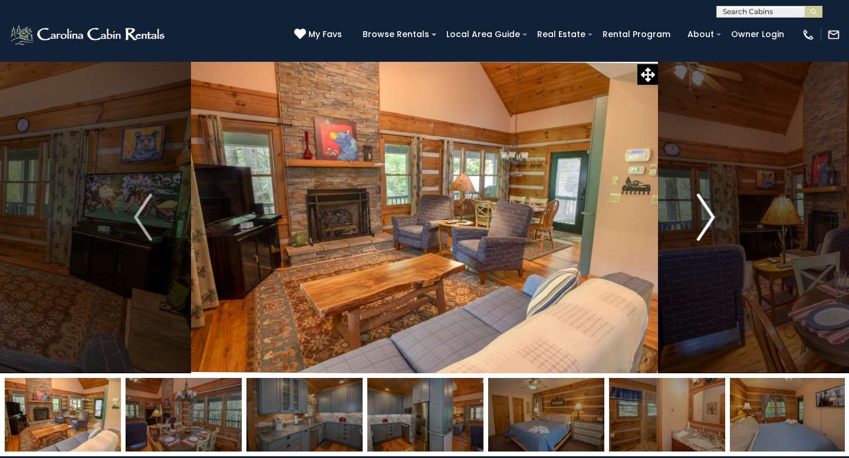
click at [706, 210] on img "Next" at bounding box center [705, 217] width 18 height 47
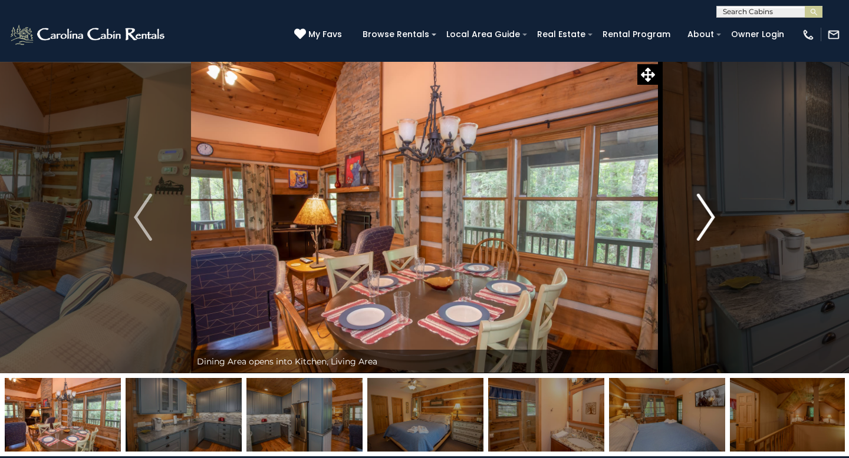
click at [706, 212] on img "Next" at bounding box center [705, 217] width 18 height 47
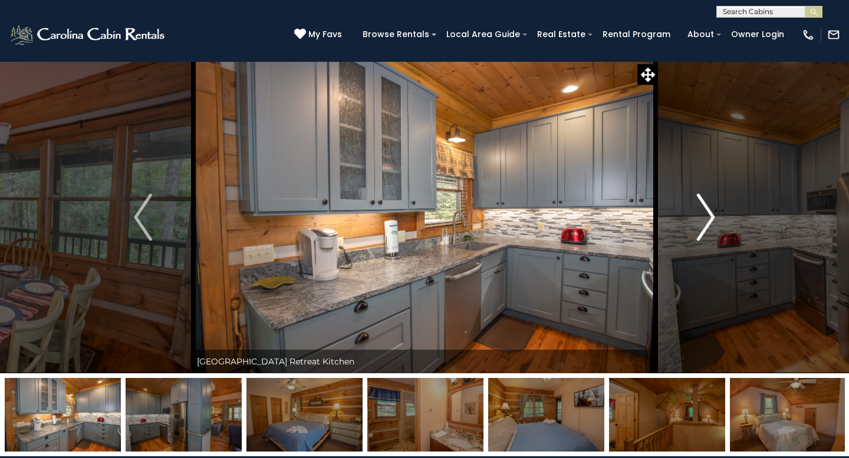
click at [707, 213] on img "Next" at bounding box center [705, 217] width 18 height 47
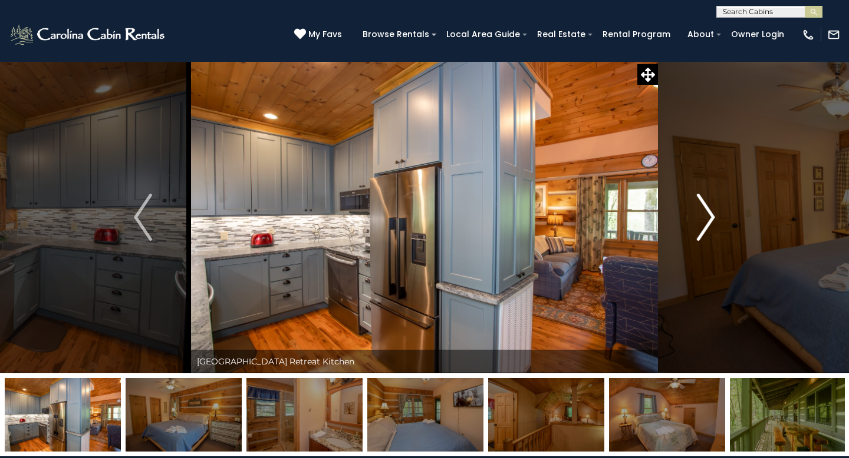
click at [707, 214] on img "Next" at bounding box center [705, 217] width 18 height 47
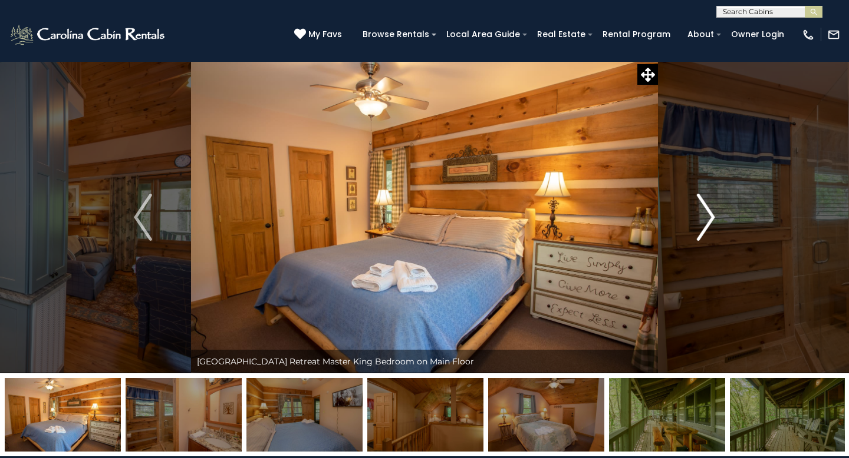
click at [708, 215] on img "Next" at bounding box center [705, 217] width 18 height 47
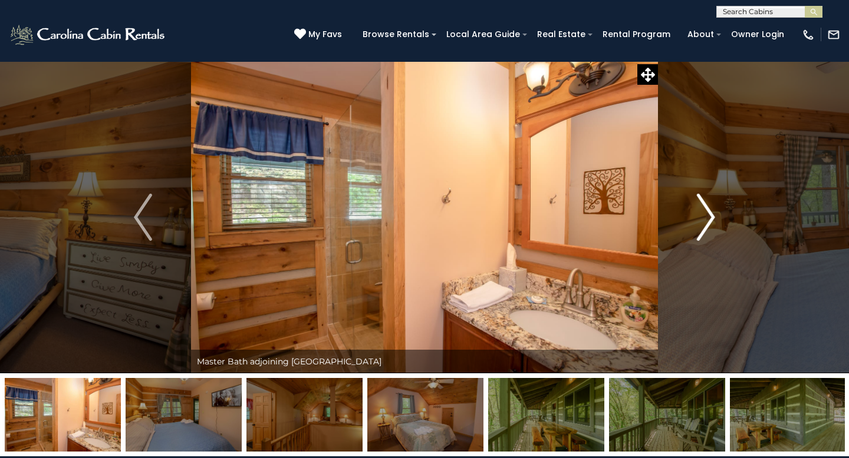
click at [708, 216] on img "Next" at bounding box center [705, 217] width 18 height 47
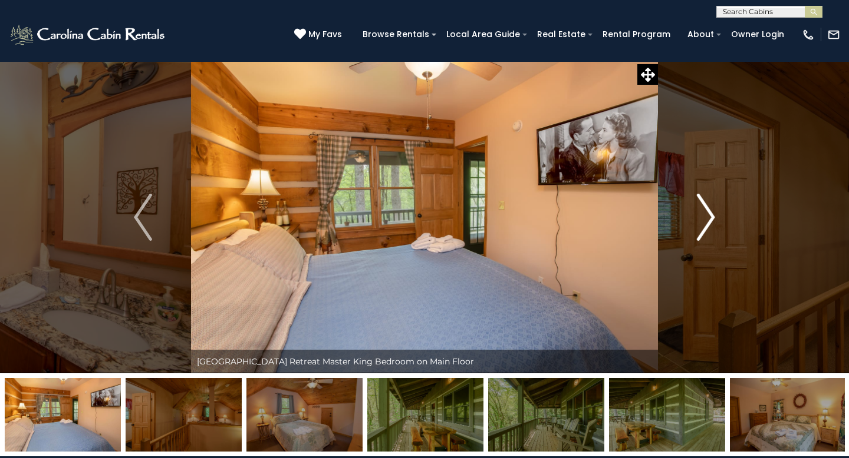
click at [708, 216] on img "Next" at bounding box center [705, 217] width 18 height 47
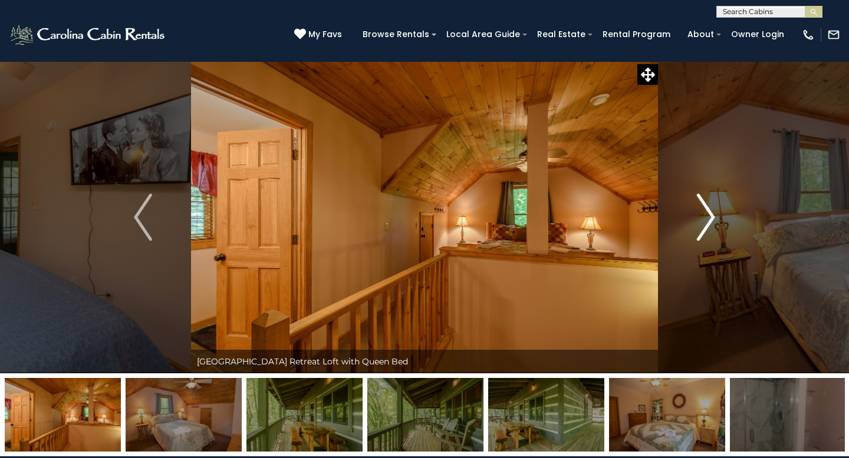
click at [708, 216] on img "Next" at bounding box center [705, 217] width 18 height 47
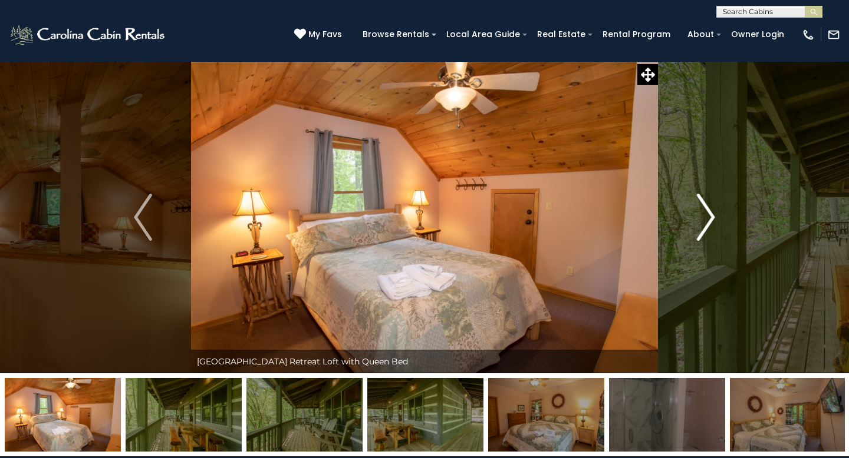
click at [708, 218] on img "Next" at bounding box center [705, 217] width 18 height 47
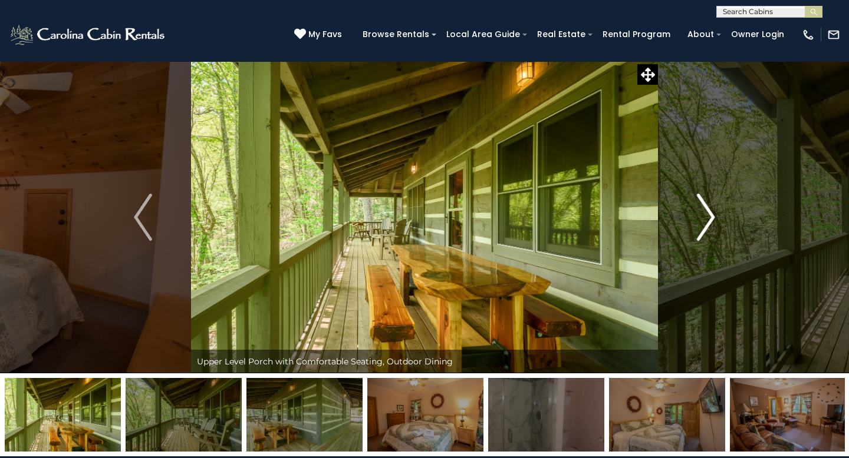
click at [708, 219] on img "Next" at bounding box center [705, 217] width 18 height 47
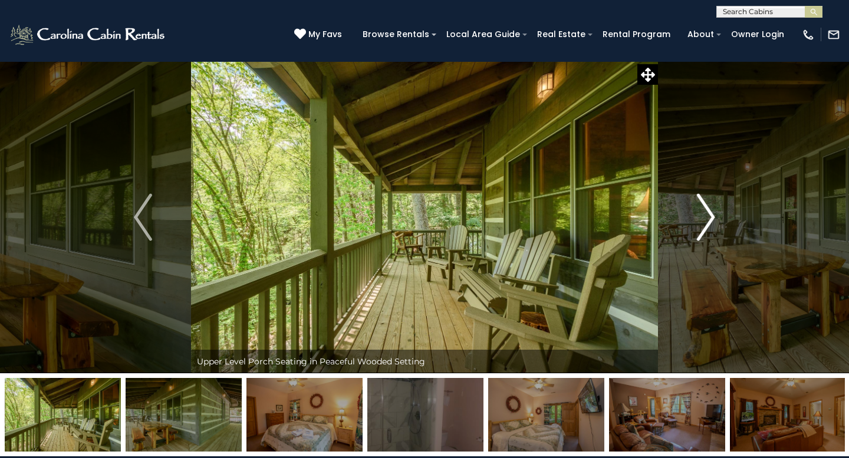
click at [709, 219] on img "Next" at bounding box center [705, 217] width 18 height 47
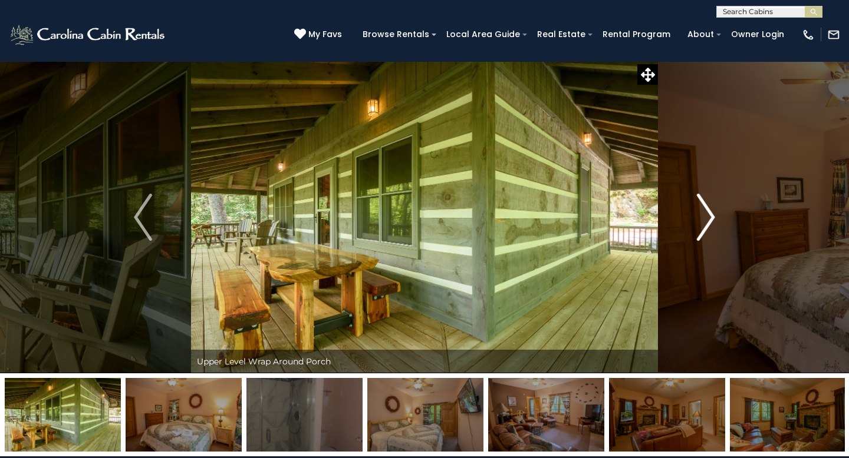
click at [709, 220] on img "Next" at bounding box center [705, 217] width 18 height 47
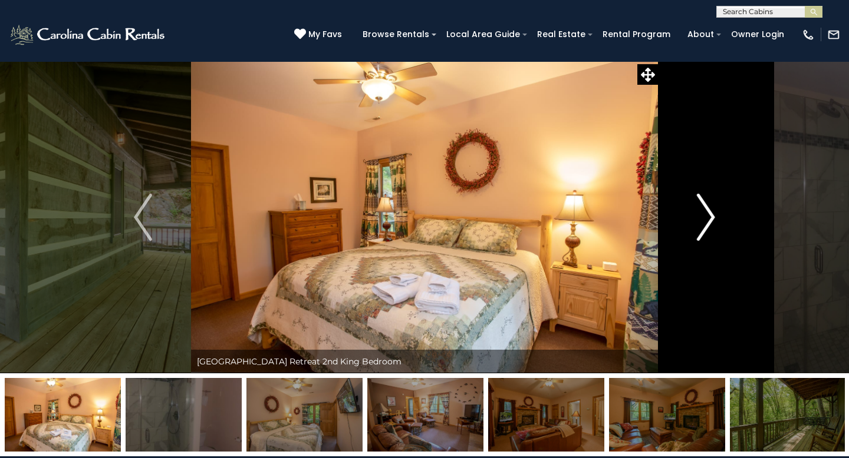
click at [709, 220] on img "Next" at bounding box center [705, 217] width 18 height 47
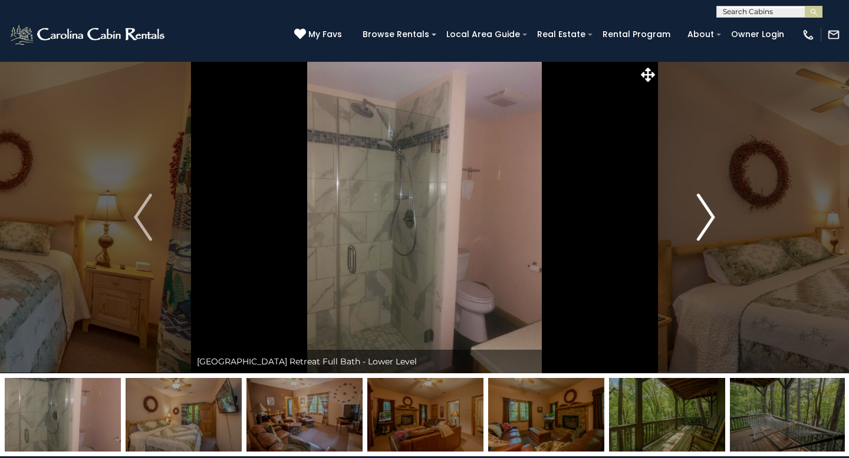
click at [709, 221] on img "Next" at bounding box center [705, 217] width 18 height 47
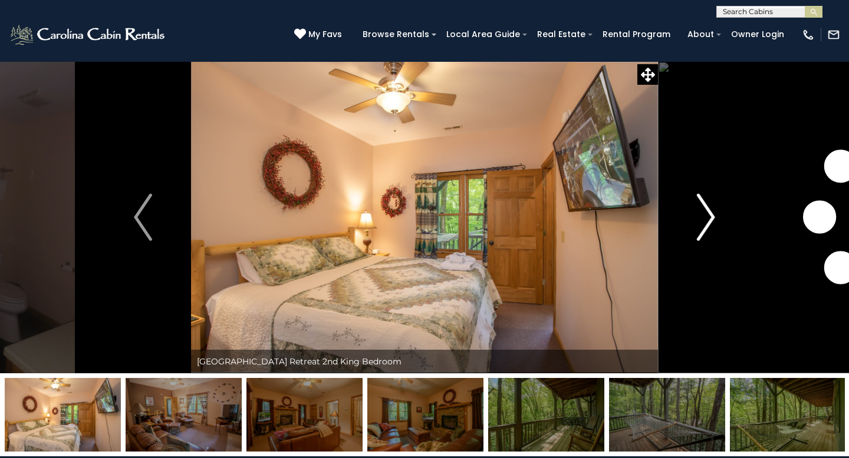
click at [709, 221] on img "Next" at bounding box center [705, 217] width 18 height 47
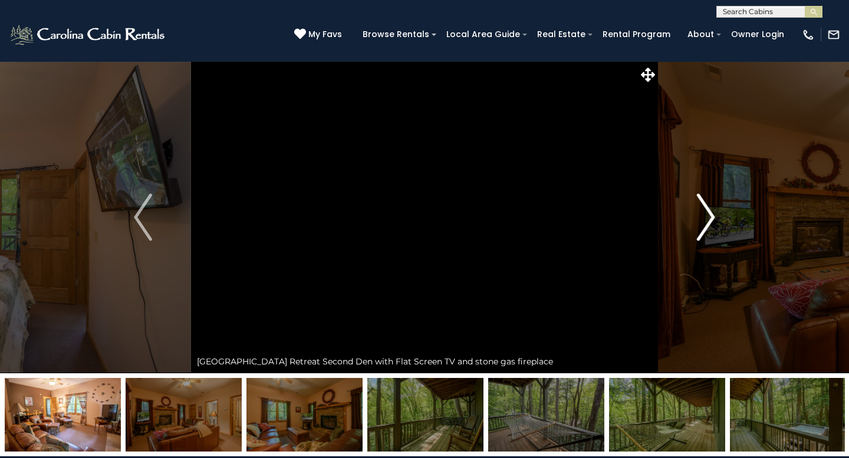
click at [709, 221] on img "Next" at bounding box center [705, 217] width 18 height 47
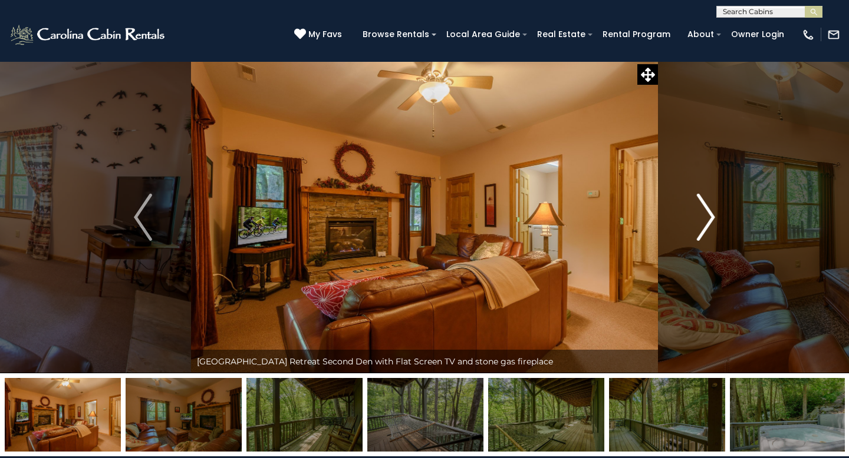
click at [709, 222] on img "Next" at bounding box center [705, 217] width 18 height 47
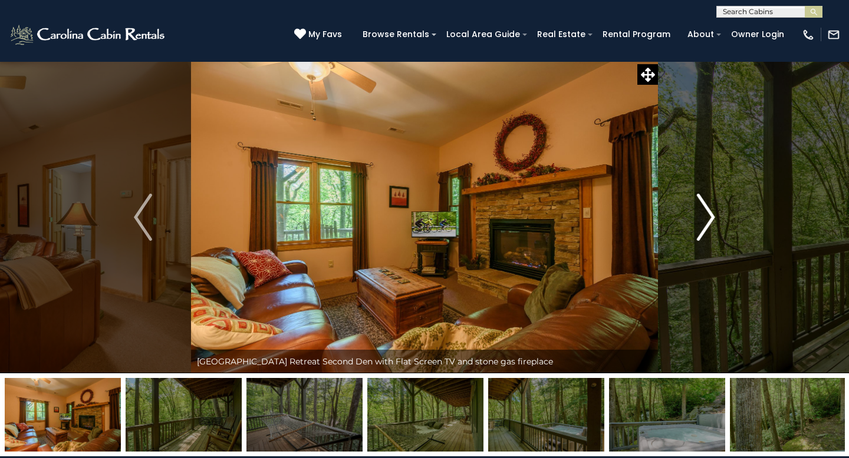
click at [709, 222] on img "Next" at bounding box center [705, 217] width 18 height 47
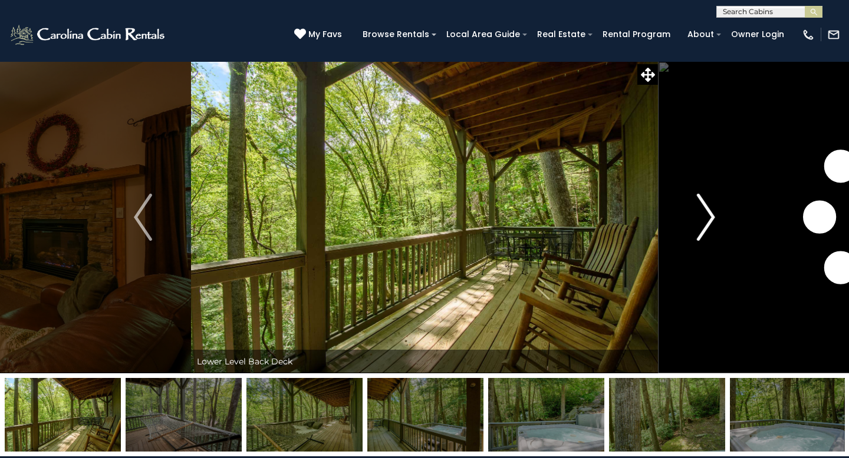
click at [710, 222] on img "Next" at bounding box center [705, 217] width 18 height 47
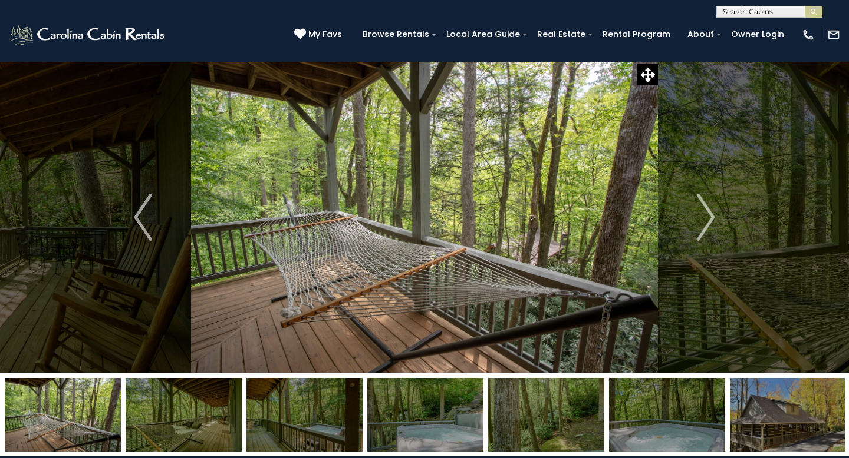
scroll to position [1, 0]
click at [778, 15] on input "text" at bounding box center [768, 14] width 103 height 12
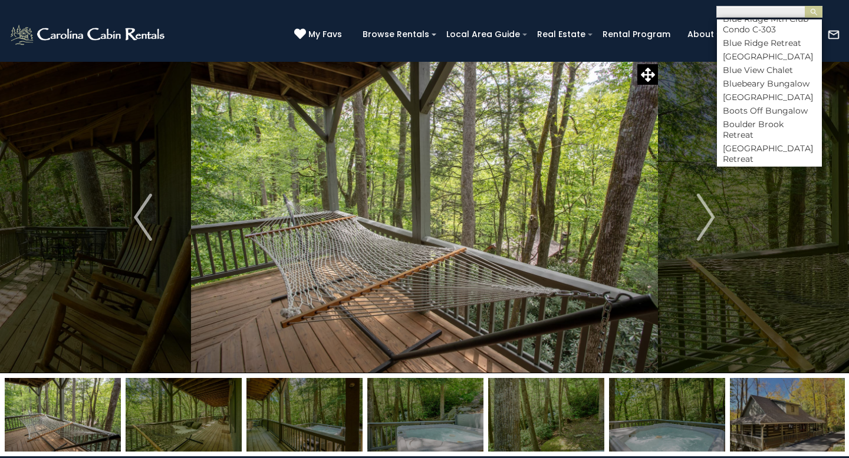
scroll to position [1115, 0]
click at [752, 142] on li "[GEOGRAPHIC_DATA] Retreat" at bounding box center [769, 152] width 105 height 21
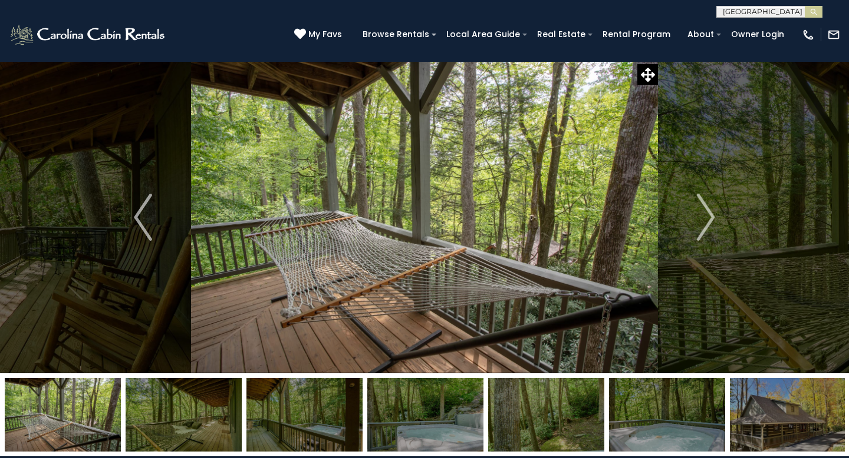
click at [796, 13] on input "text" at bounding box center [768, 14] width 103 height 12
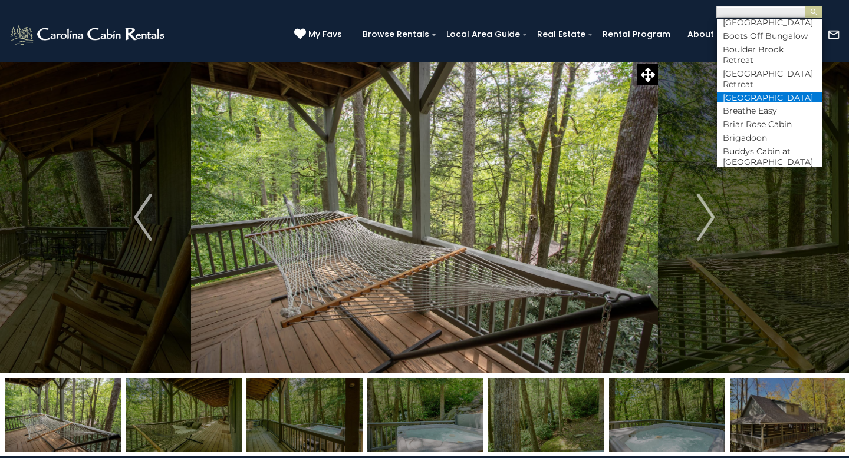
scroll to position [1190, 0]
click at [775, 169] on li "Cabin At [GEOGRAPHIC_DATA]" at bounding box center [769, 179] width 105 height 21
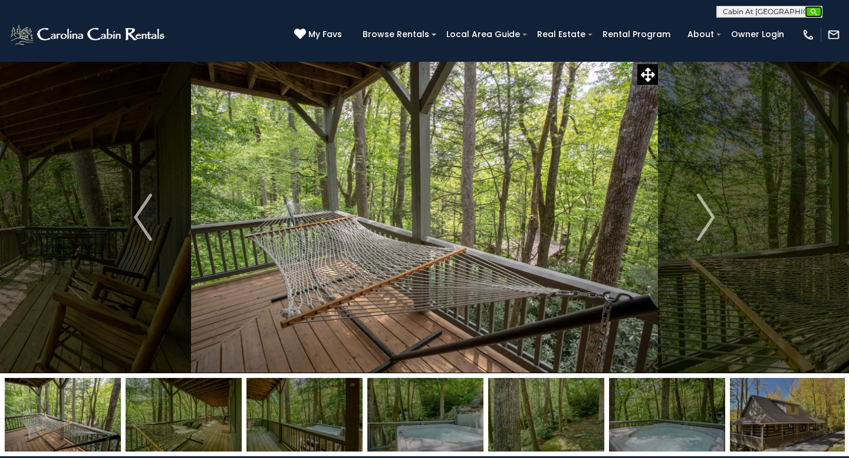
click at [817, 13] on button "submit" at bounding box center [813, 12] width 18 height 12
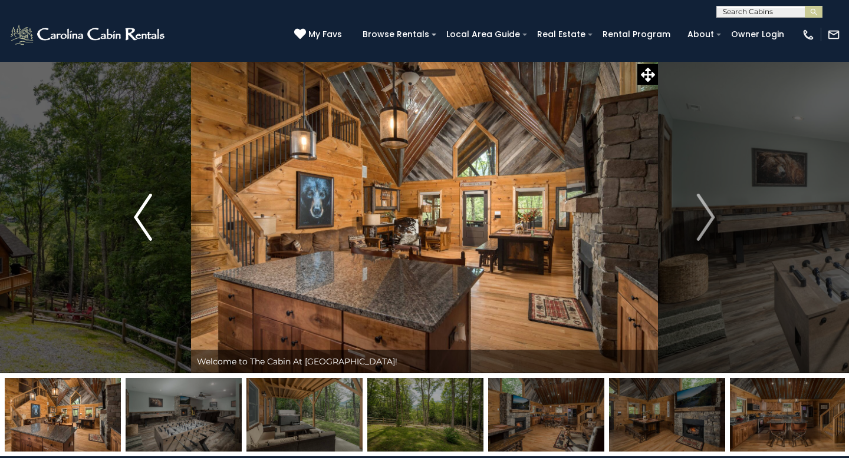
click at [132, 184] on button "Previous" at bounding box center [143, 217] width 96 height 312
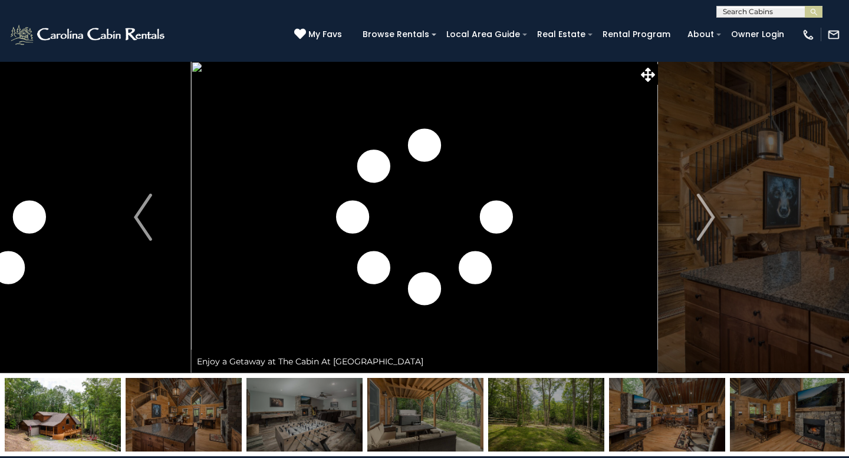
scroll to position [1, 0]
click at [788, 11] on input "text" at bounding box center [768, 14] width 103 height 12
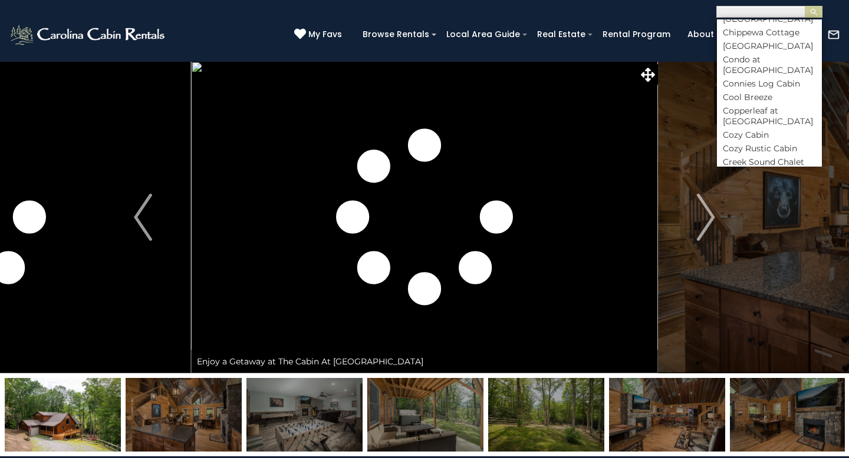
scroll to position [1612, 0]
click at [752, 197] on li "Creekside at [GEOGRAPHIC_DATA]" at bounding box center [769, 207] width 105 height 21
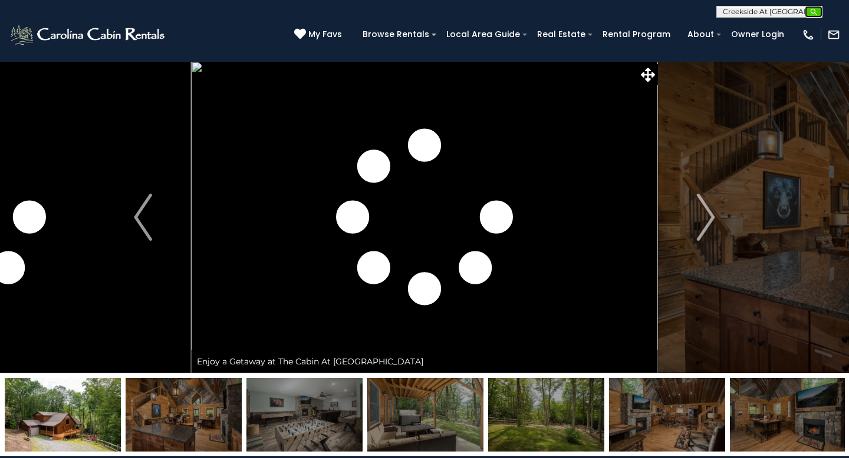
click at [817, 11] on button "submit" at bounding box center [813, 12] width 18 height 12
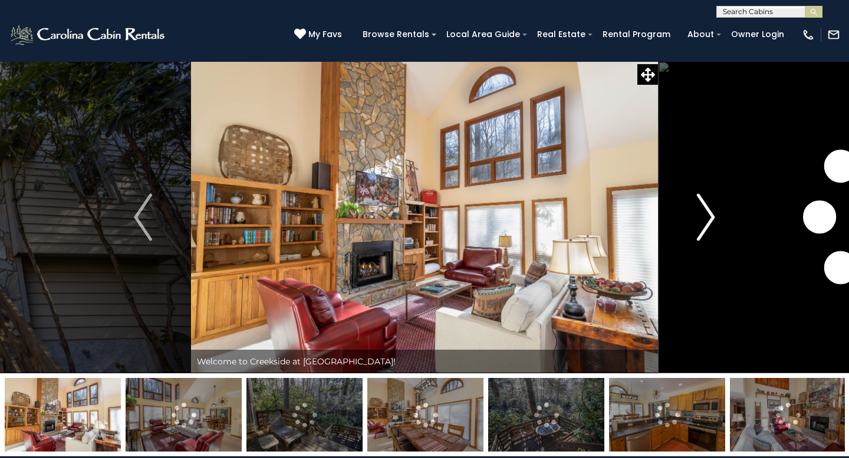
click at [705, 212] on img "Next" at bounding box center [705, 217] width 18 height 47
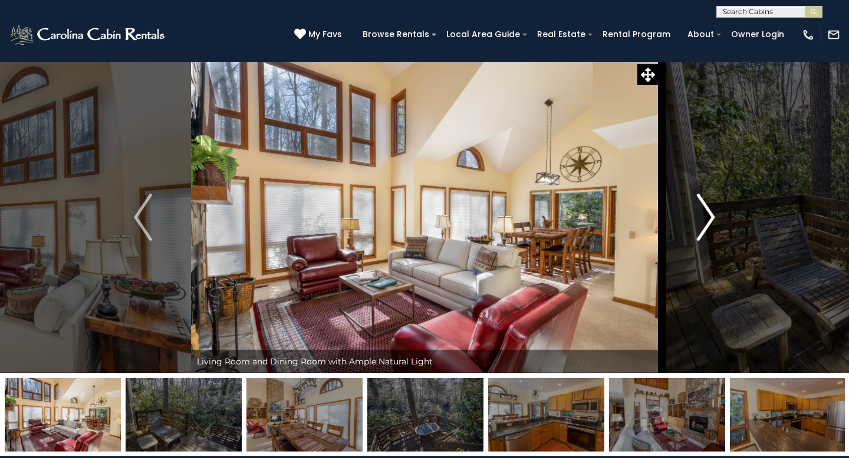
click at [705, 214] on img "Next" at bounding box center [705, 217] width 18 height 47
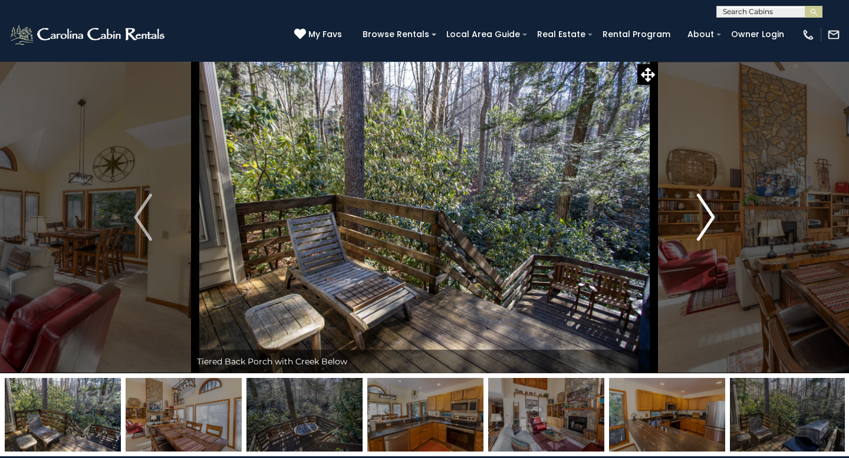
click at [705, 215] on img "Next" at bounding box center [705, 217] width 18 height 47
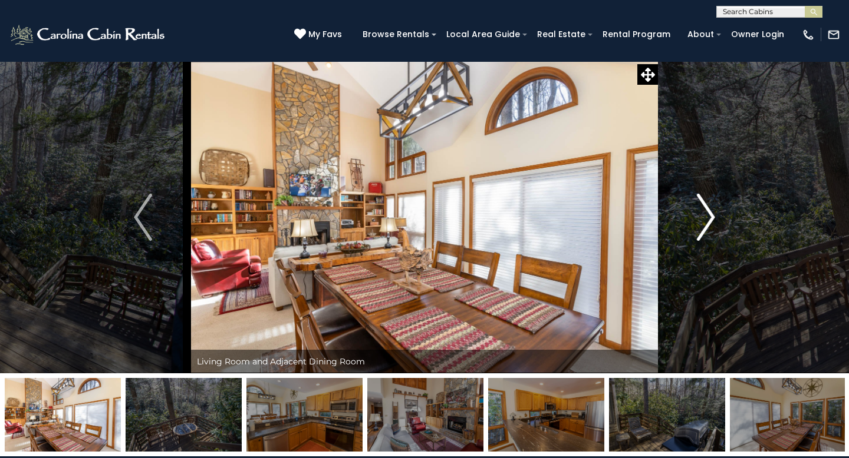
click at [705, 216] on img "Next" at bounding box center [705, 217] width 18 height 47
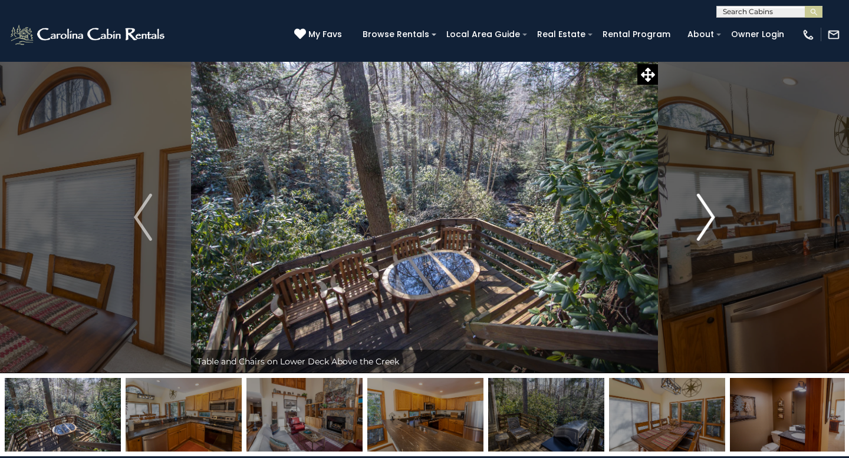
click at [705, 217] on img "Next" at bounding box center [705, 217] width 18 height 47
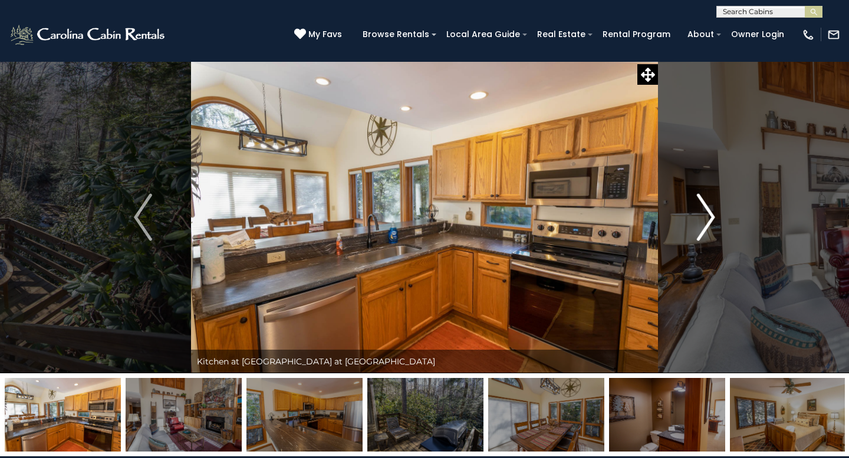
click at [705, 218] on img "Next" at bounding box center [705, 217] width 18 height 47
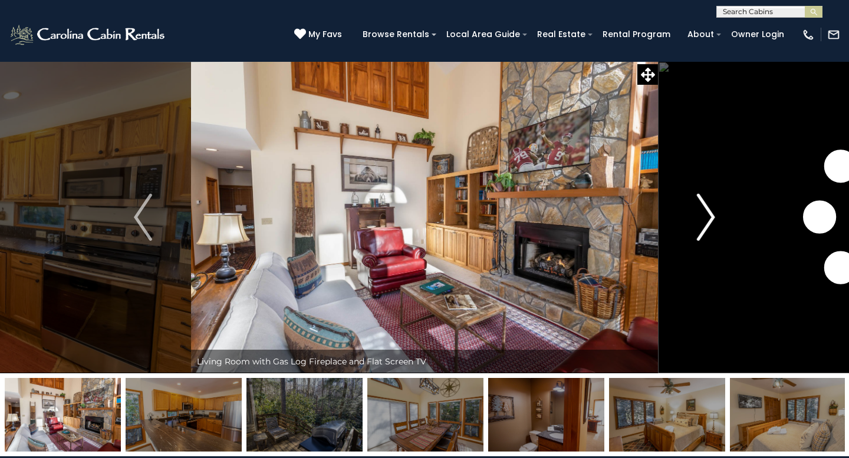
click at [705, 219] on img "Next" at bounding box center [705, 217] width 18 height 47
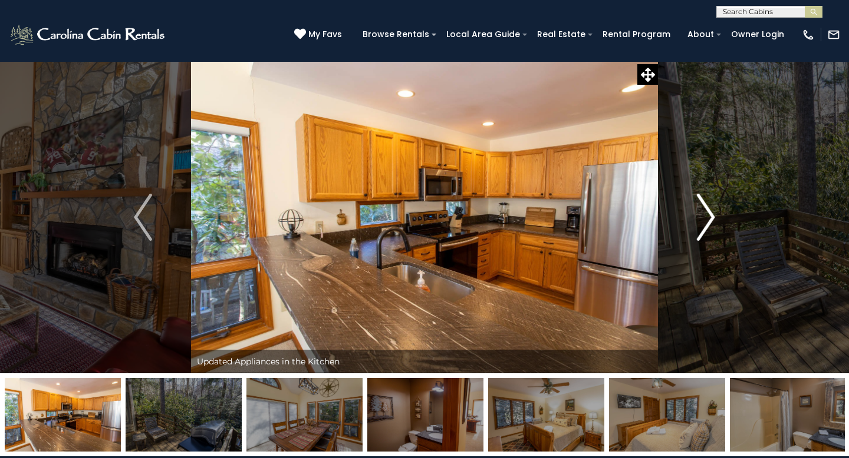
click at [705, 220] on img "Next" at bounding box center [705, 217] width 18 height 47
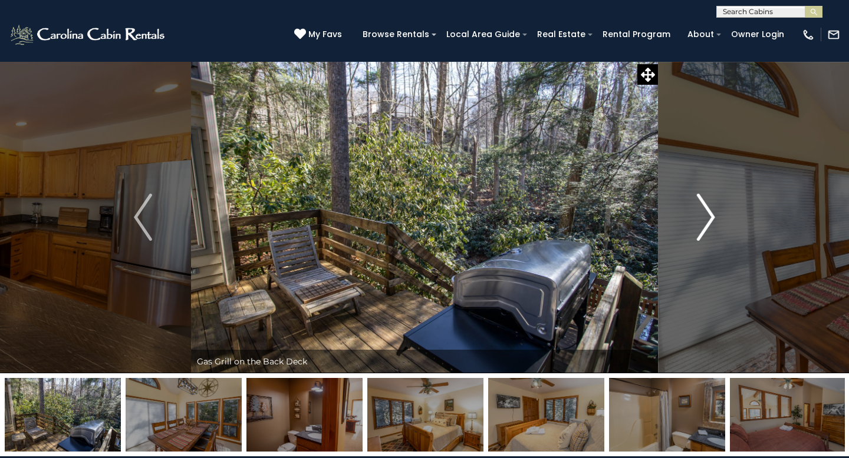
click at [705, 220] on img "Next" at bounding box center [705, 217] width 18 height 47
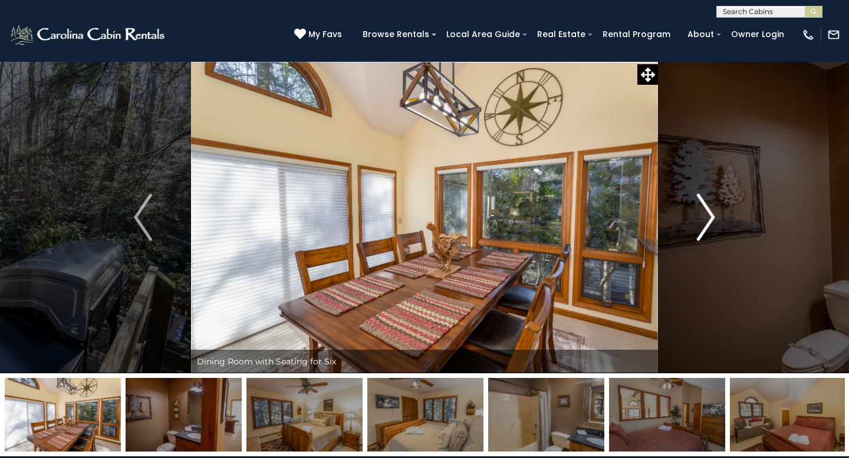
click at [705, 222] on img "Next" at bounding box center [705, 217] width 18 height 47
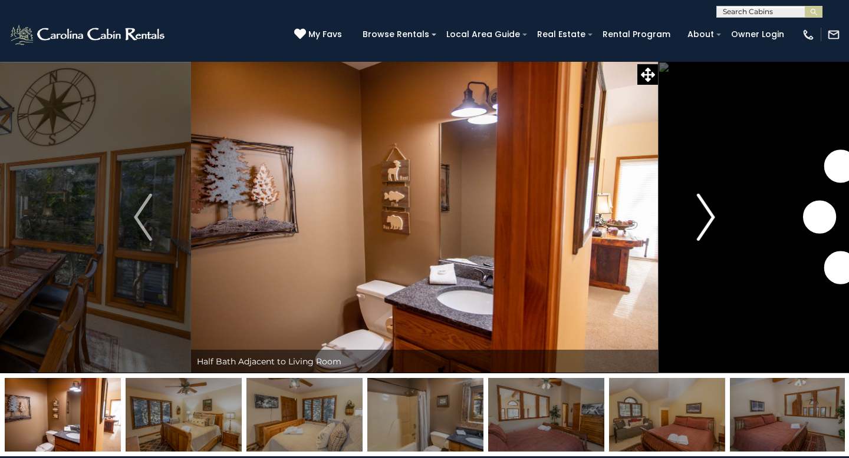
click at [705, 222] on img "Next" at bounding box center [705, 217] width 18 height 47
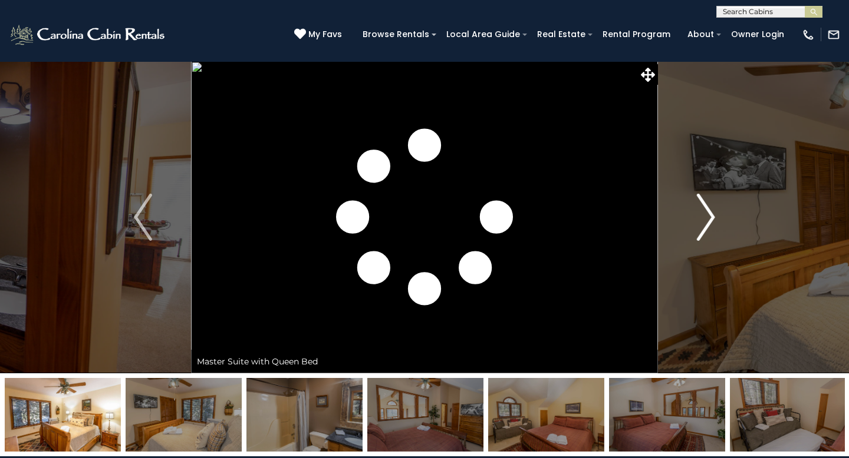
click at [705, 223] on img "Next" at bounding box center [705, 217] width 18 height 47
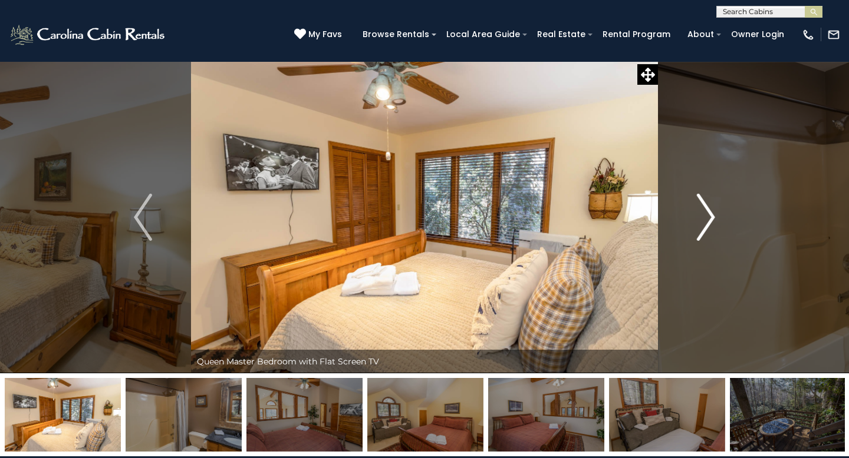
click at [705, 225] on img "Next" at bounding box center [705, 217] width 18 height 47
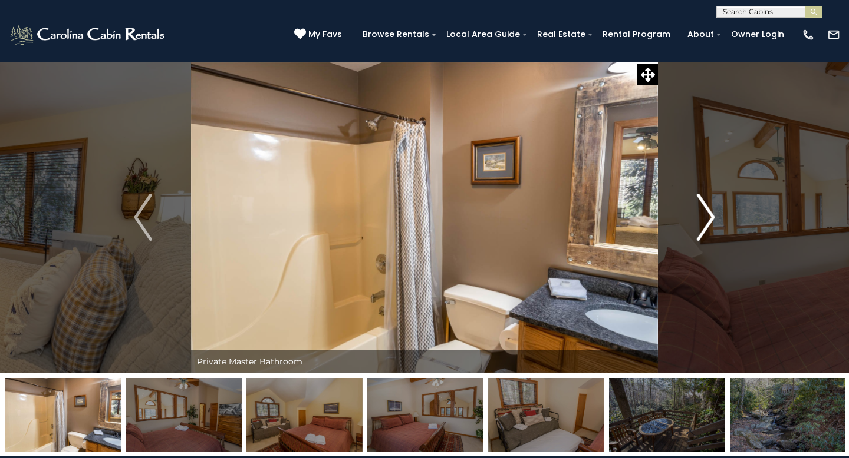
click at [705, 226] on img "Next" at bounding box center [705, 217] width 18 height 47
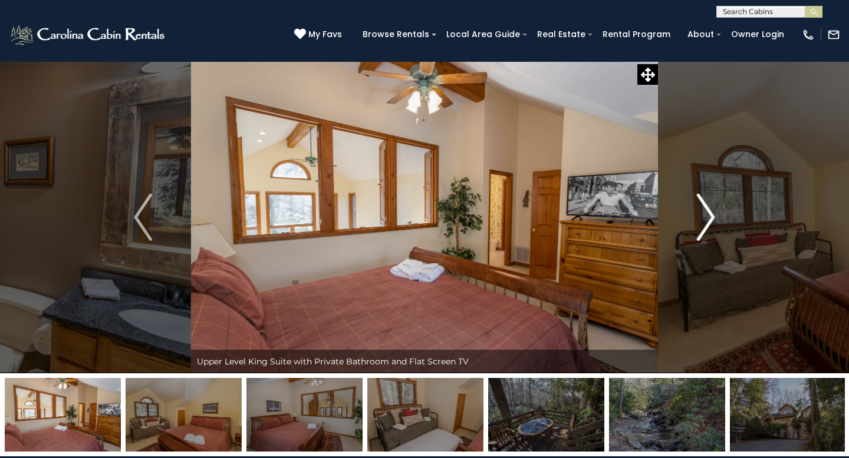
click at [705, 226] on img "Next" at bounding box center [705, 217] width 18 height 47
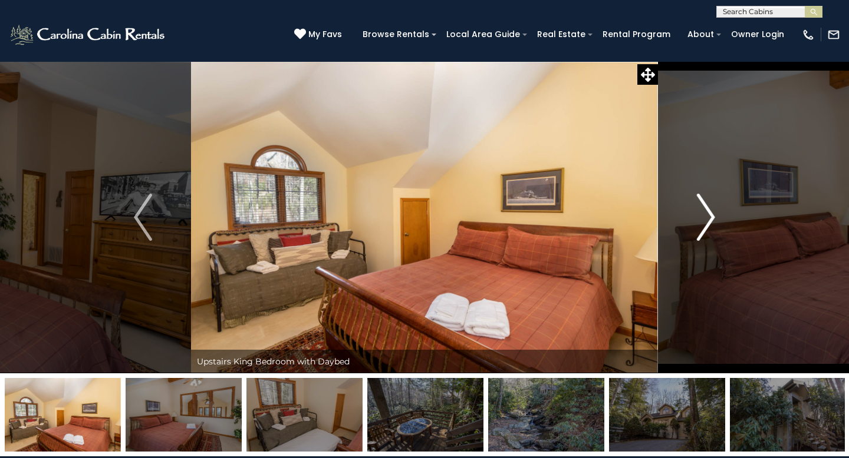
click at [705, 226] on img "Next" at bounding box center [705, 217] width 18 height 47
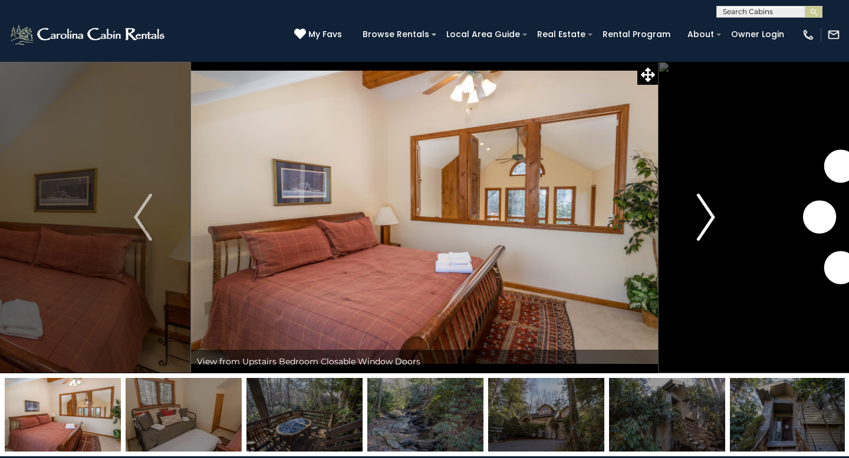
click at [705, 226] on img "Next" at bounding box center [705, 217] width 18 height 47
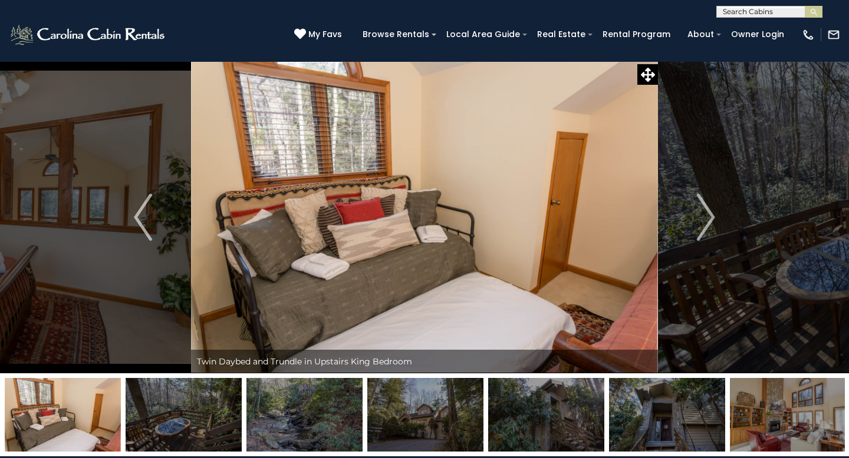
scroll to position [1, 0]
click at [783, 12] on input "text" at bounding box center [768, 14] width 103 height 12
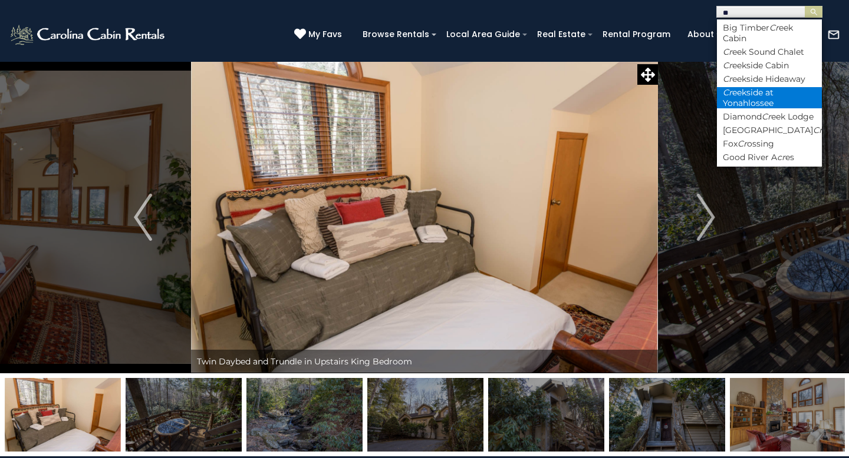
type input "**"
click at [764, 93] on li "Cr eekside at Yonahlossee" at bounding box center [769, 97] width 105 height 21
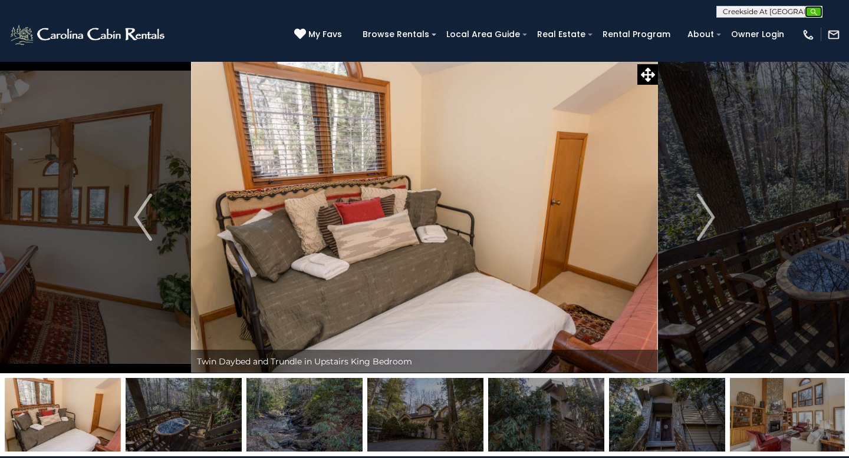
click at [813, 13] on img "submit" at bounding box center [813, 12] width 9 height 9
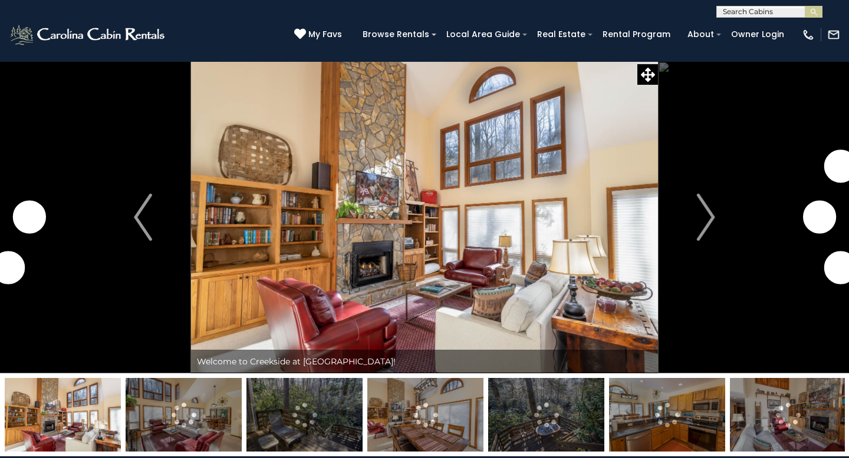
scroll to position [1, 0]
click at [774, 15] on input "text" at bounding box center [768, 14] width 103 height 12
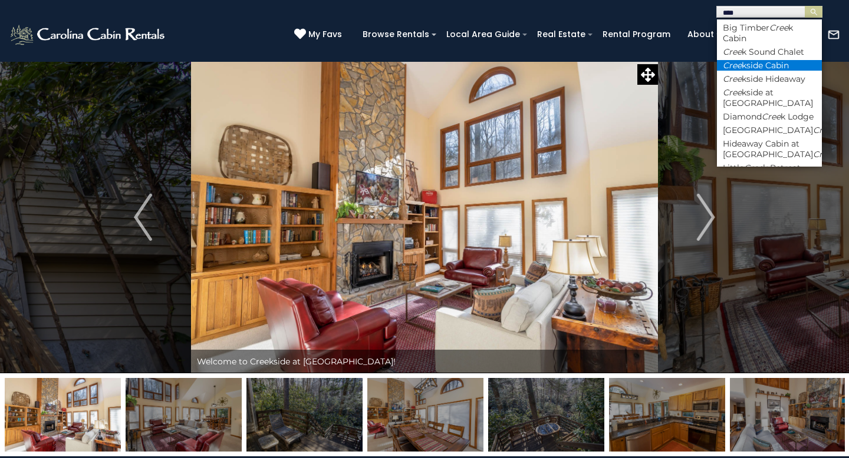
type input "****"
click at [777, 62] on li "Cree kside Cabin" at bounding box center [769, 65] width 105 height 11
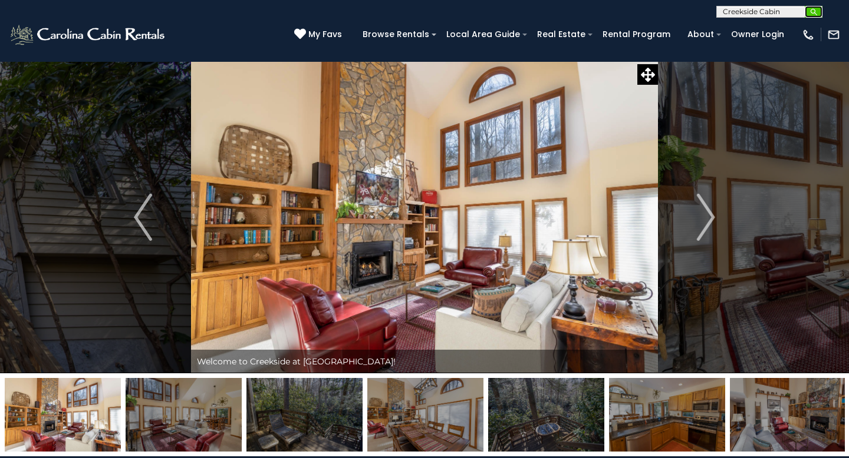
click at [813, 13] on img "submit" at bounding box center [813, 12] width 9 height 9
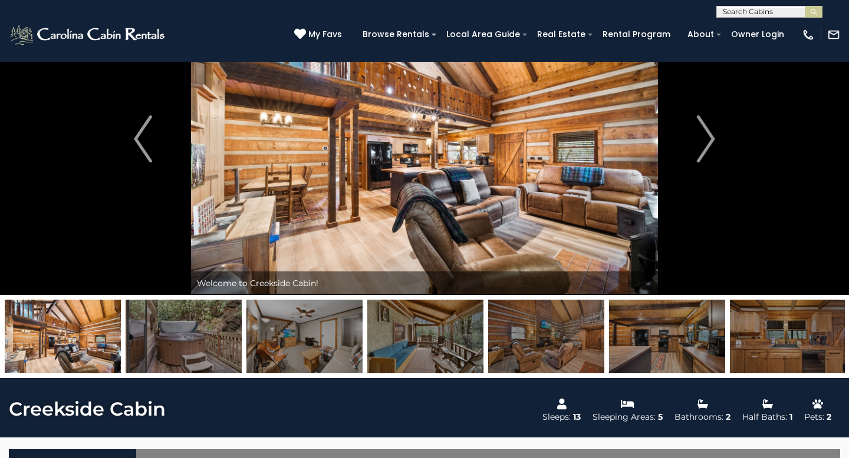
scroll to position [58, 0]
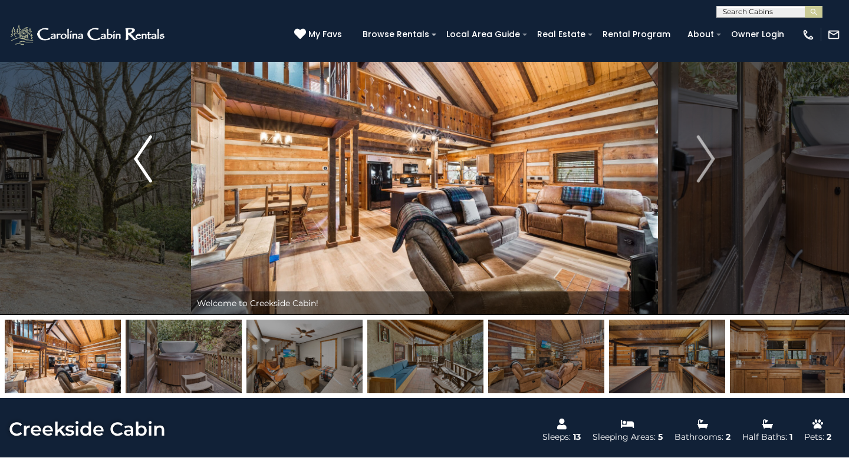
click at [138, 146] on img "Previous" at bounding box center [143, 159] width 18 height 47
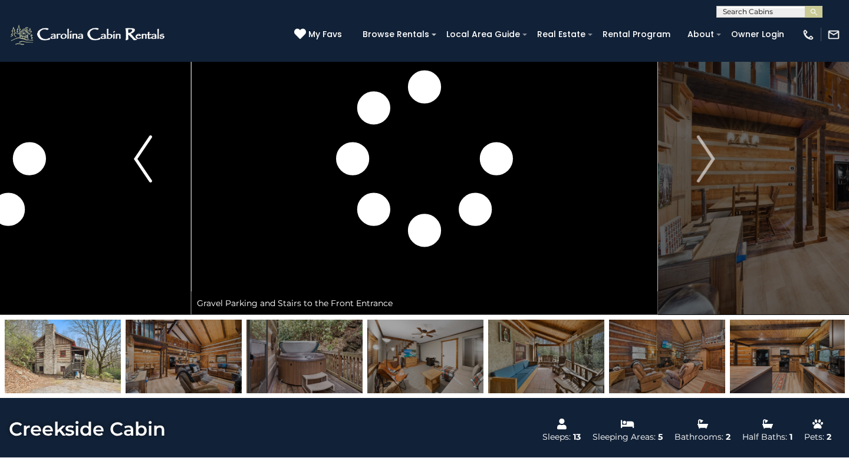
click at [147, 150] on img "Previous" at bounding box center [143, 159] width 18 height 47
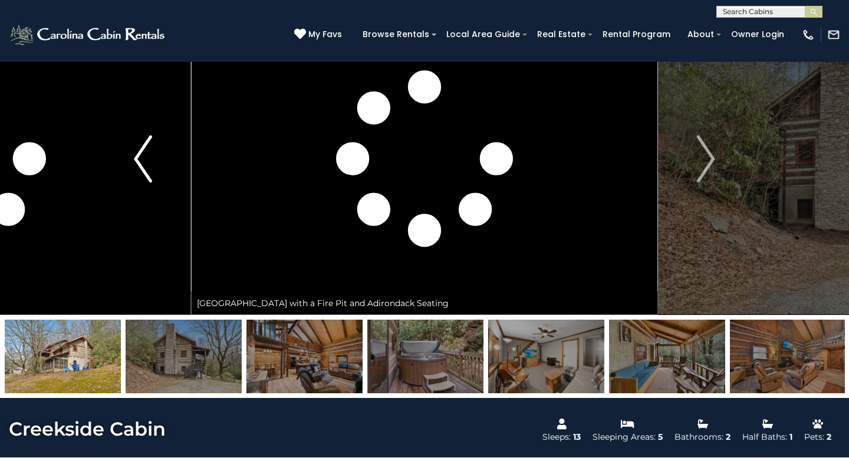
click at [140, 167] on img "Previous" at bounding box center [143, 159] width 18 height 47
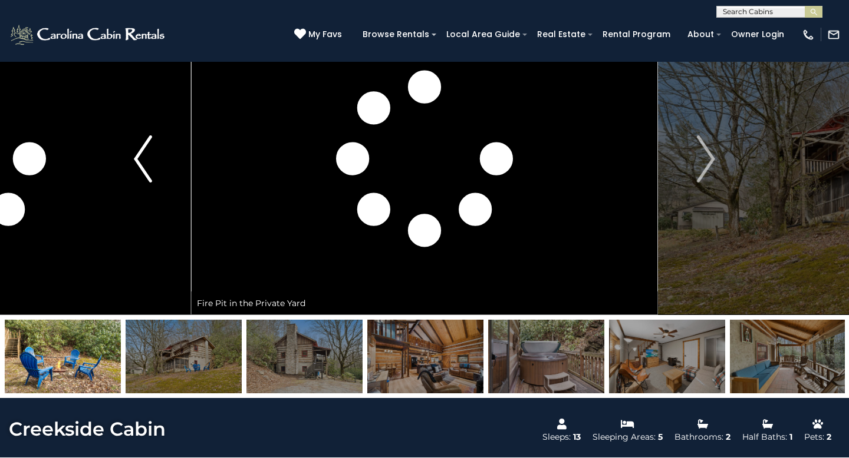
click at [157, 167] on button "Previous" at bounding box center [143, 159] width 96 height 312
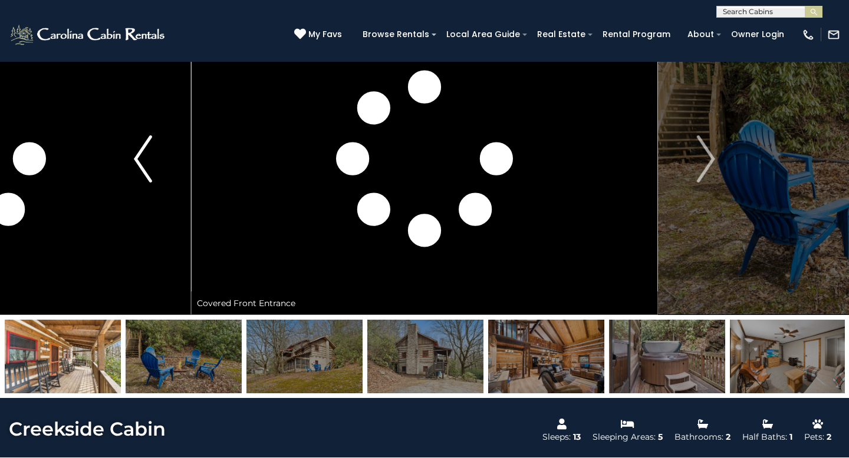
click at [160, 170] on button "Previous" at bounding box center [143, 159] width 96 height 312
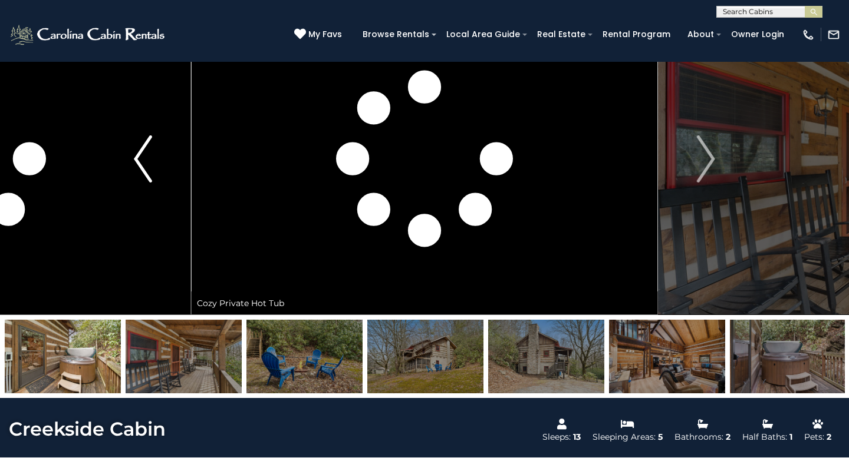
click at [146, 161] on img "Previous" at bounding box center [143, 159] width 18 height 47
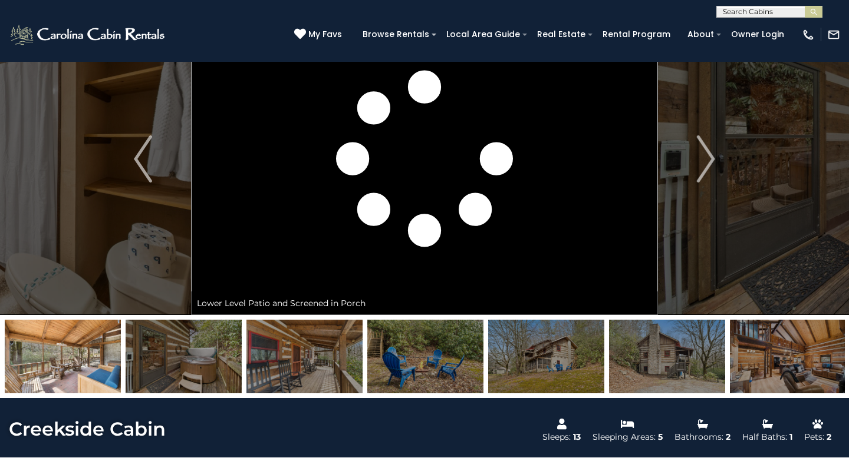
scroll to position [1, 0]
click at [775, 9] on input "text" at bounding box center [768, 14] width 103 height 12
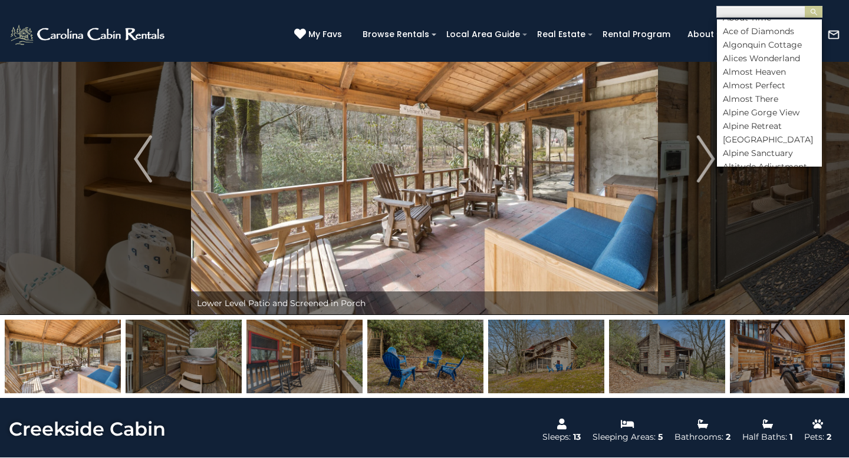
scroll to position [173, 0]
click at [139, 156] on img "Previous" at bounding box center [143, 159] width 18 height 47
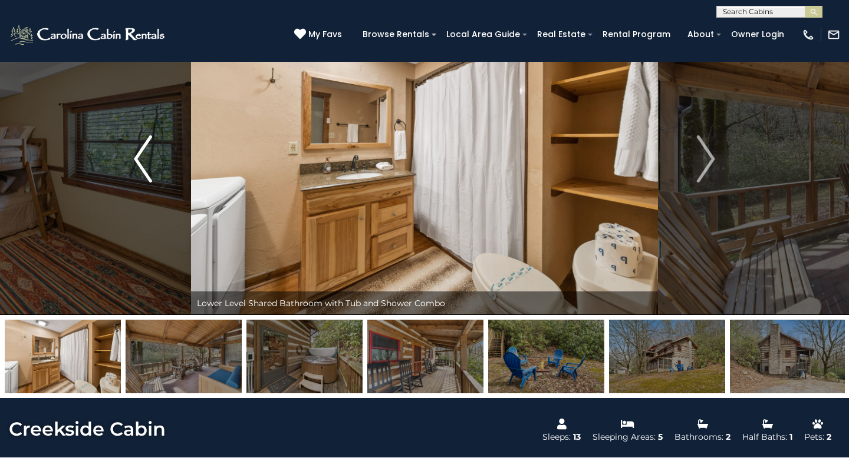
click at [139, 155] on img "Previous" at bounding box center [143, 159] width 18 height 47
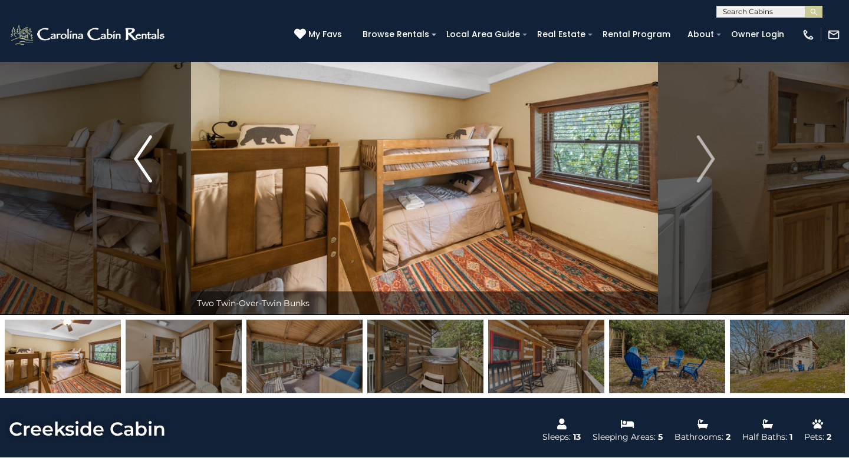
click at [139, 155] on img "Previous" at bounding box center [143, 159] width 18 height 47
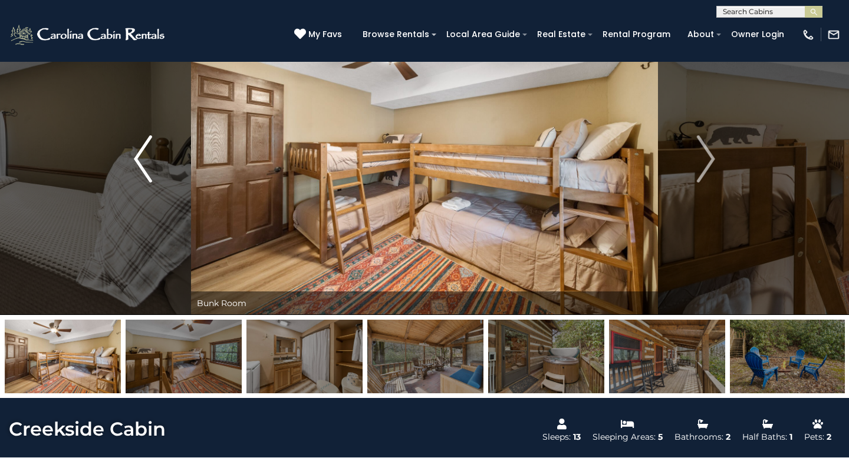
click at [139, 155] on img "Previous" at bounding box center [143, 159] width 18 height 47
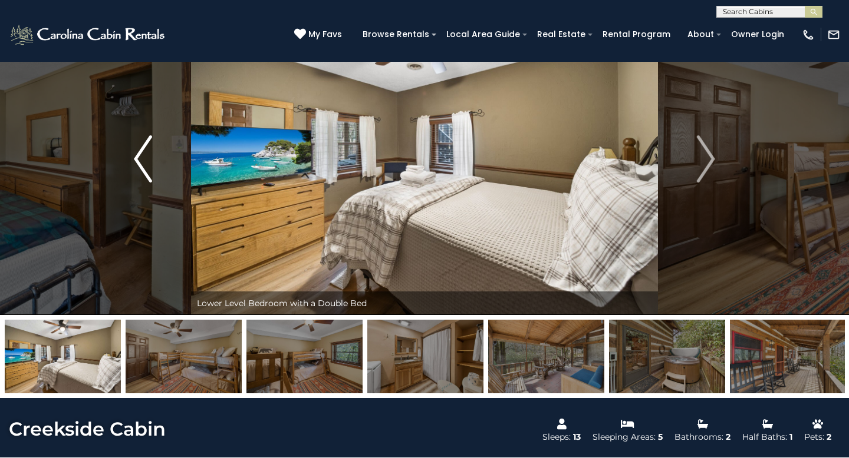
click at [139, 155] on img "Previous" at bounding box center [143, 159] width 18 height 47
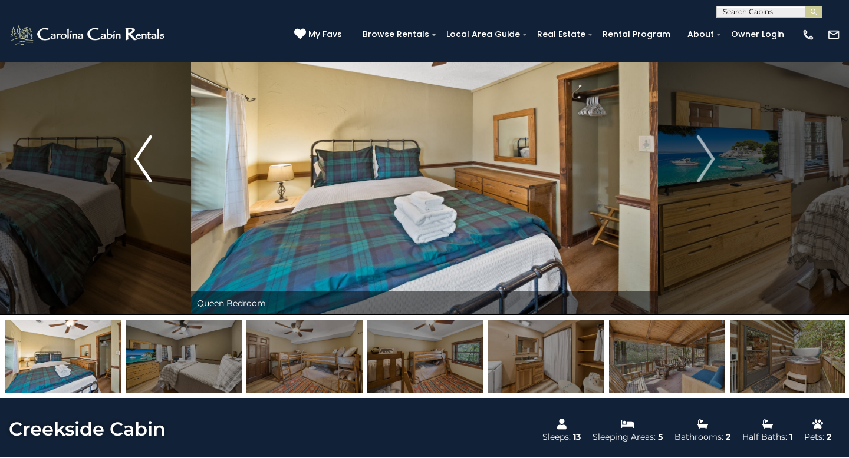
click at [139, 155] on img "Previous" at bounding box center [143, 159] width 18 height 47
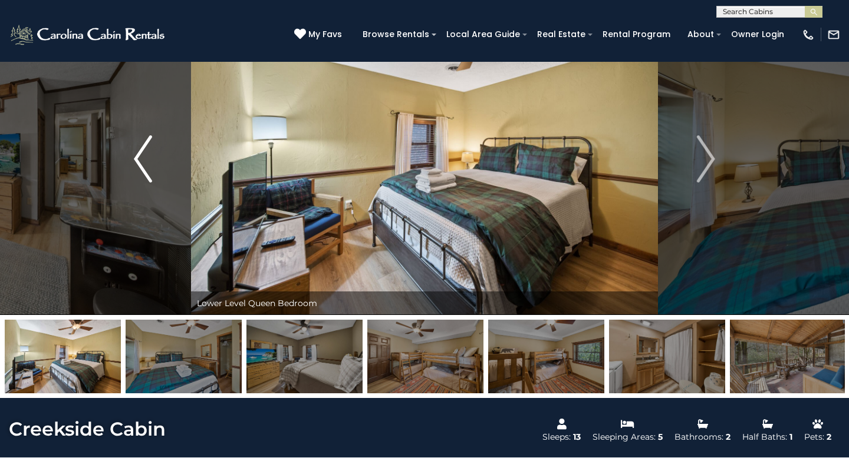
click at [139, 155] on img "Previous" at bounding box center [143, 159] width 18 height 47
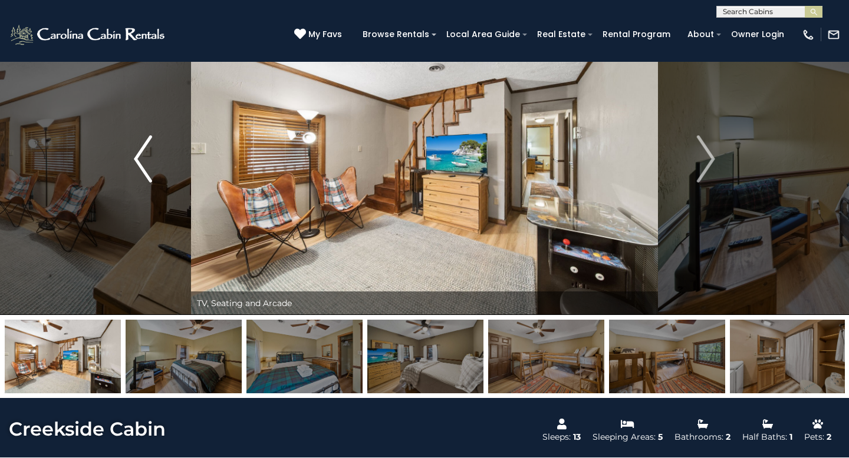
click at [139, 155] on img "Previous" at bounding box center [143, 159] width 18 height 47
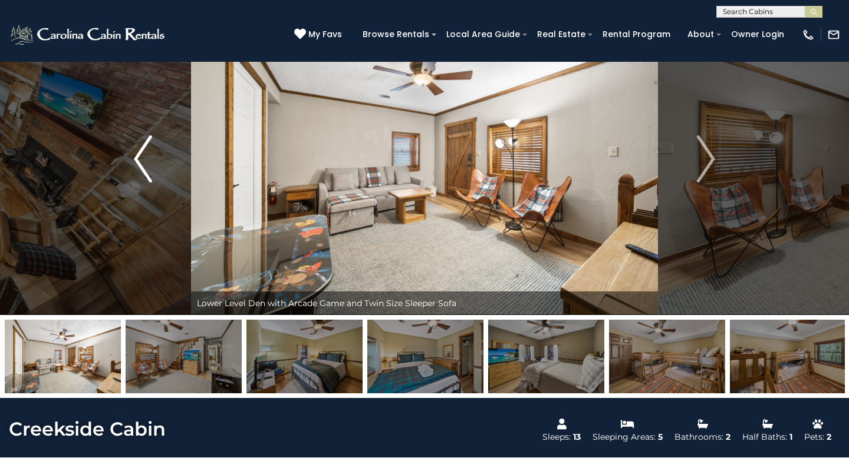
click at [139, 155] on img "Previous" at bounding box center [143, 159] width 18 height 47
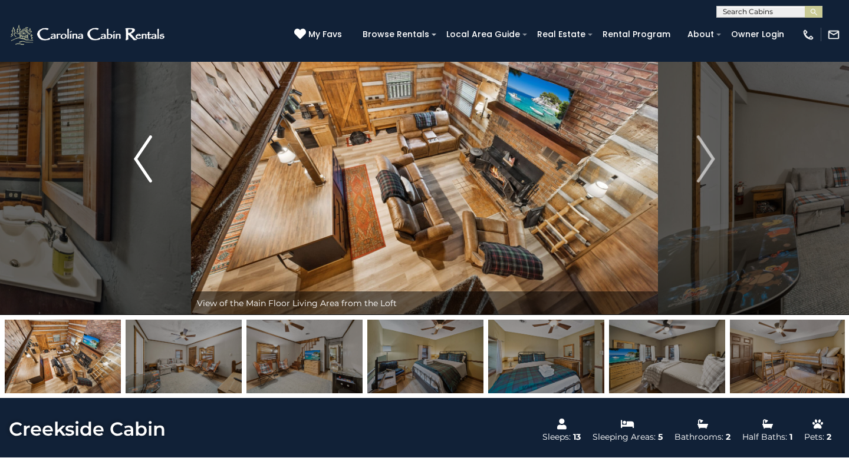
click at [139, 155] on img "Previous" at bounding box center [143, 159] width 18 height 47
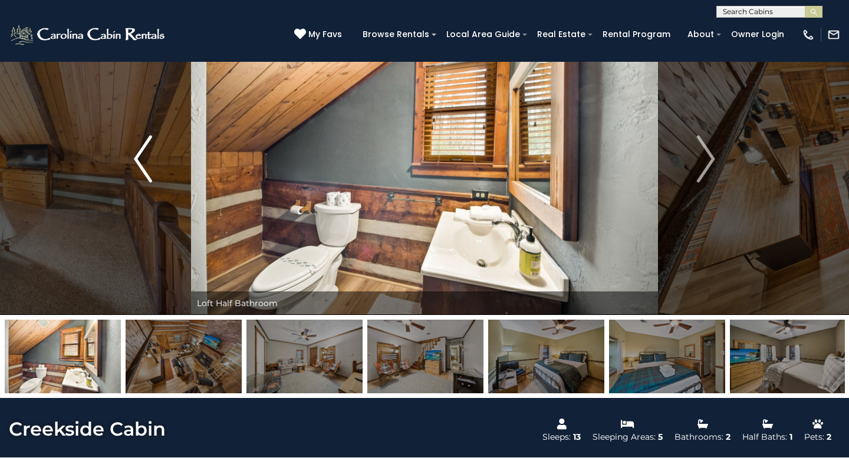
click at [139, 155] on img "Previous" at bounding box center [143, 159] width 18 height 47
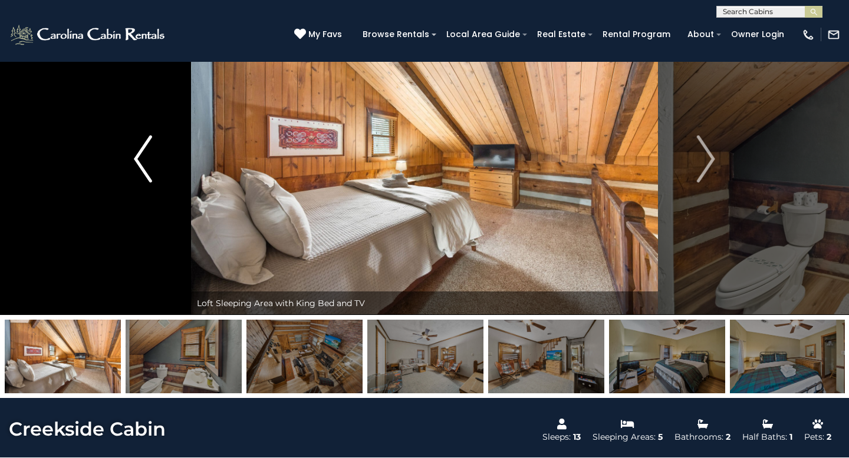
click at [139, 156] on img "Previous" at bounding box center [143, 159] width 18 height 47
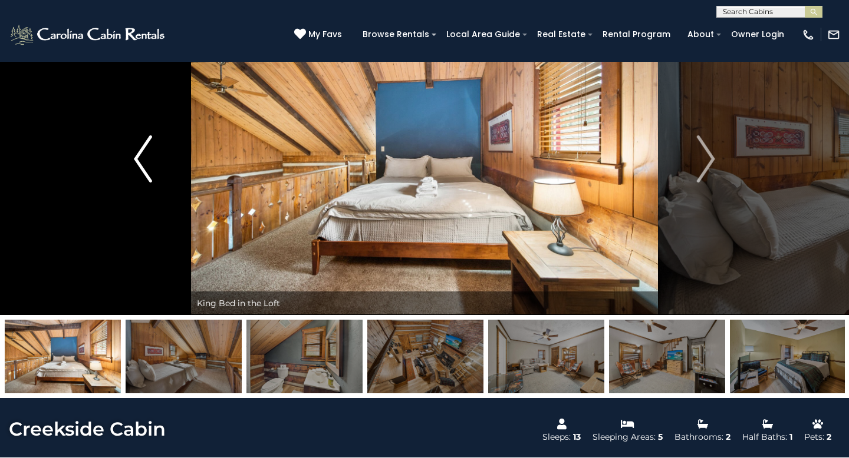
click at [140, 156] on img "Previous" at bounding box center [143, 159] width 18 height 47
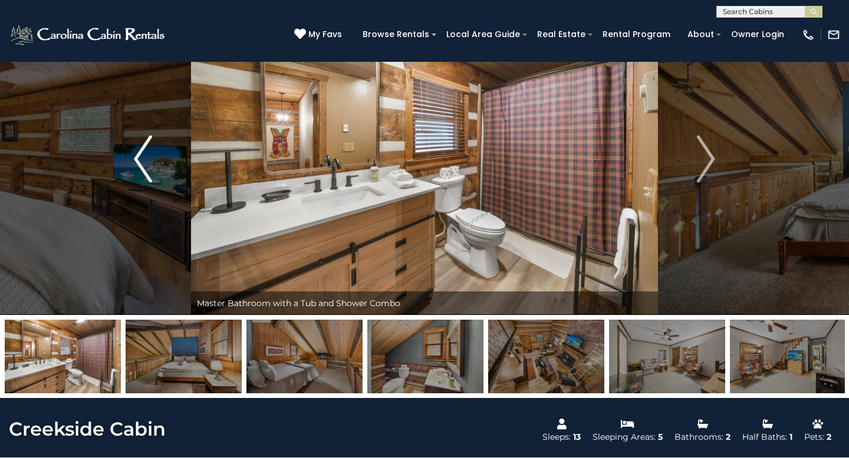
click at [140, 156] on img "Previous" at bounding box center [143, 159] width 18 height 47
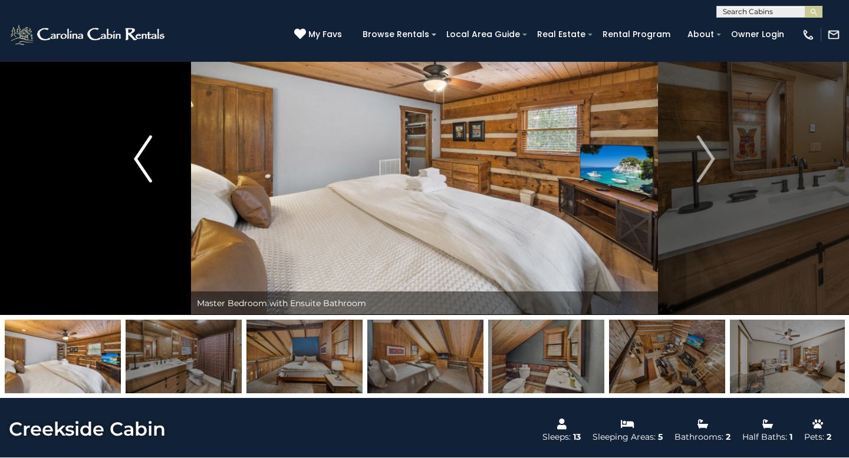
click at [140, 156] on img "Previous" at bounding box center [143, 159] width 18 height 47
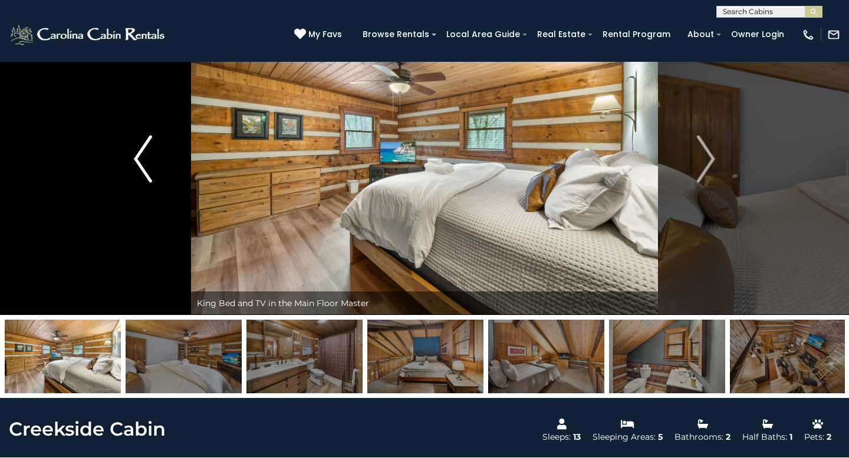
click at [140, 156] on img "Previous" at bounding box center [143, 159] width 18 height 47
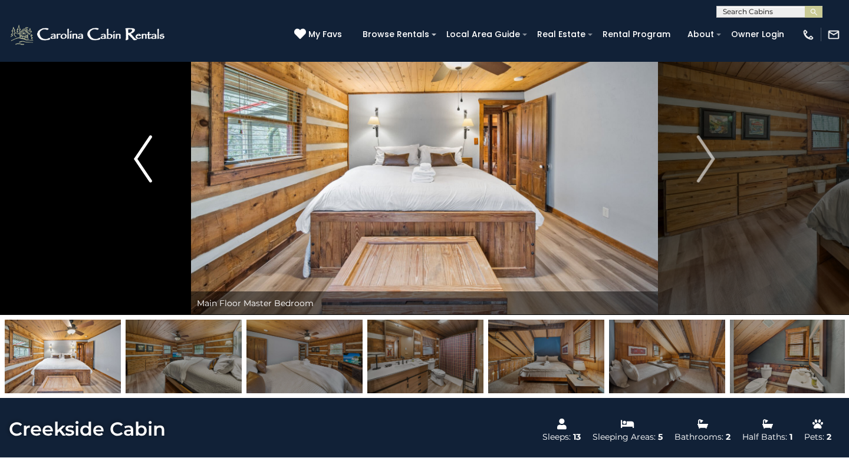
click at [140, 156] on img "Previous" at bounding box center [143, 159] width 18 height 47
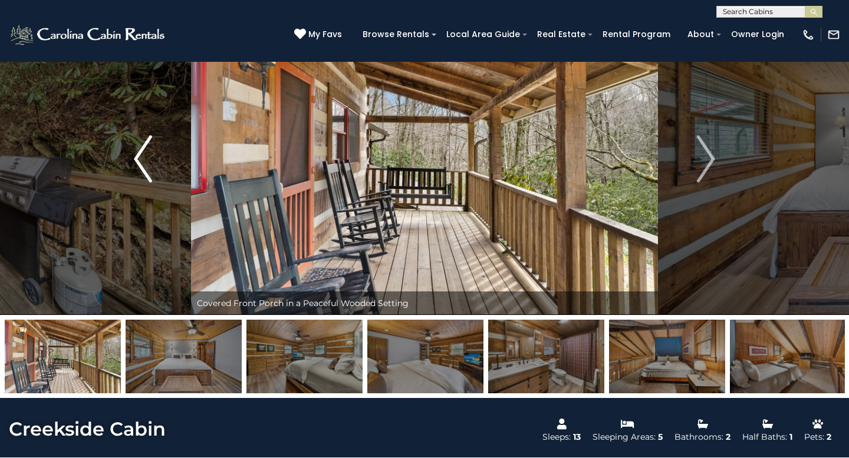
click at [136, 151] on img "Previous" at bounding box center [143, 159] width 18 height 47
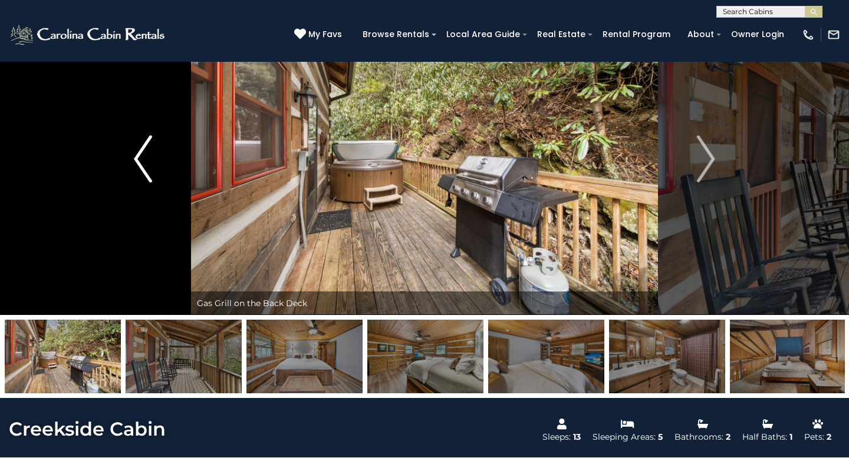
click at [136, 151] on img "Previous" at bounding box center [143, 159] width 18 height 47
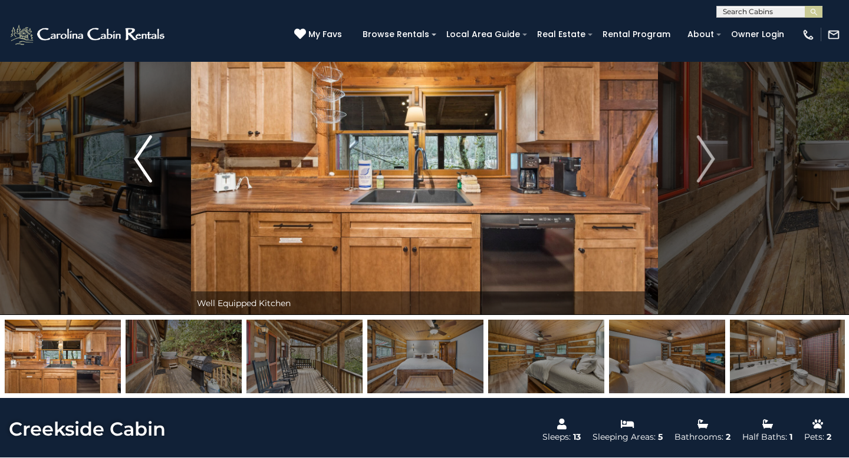
click at [136, 151] on img "Previous" at bounding box center [143, 159] width 18 height 47
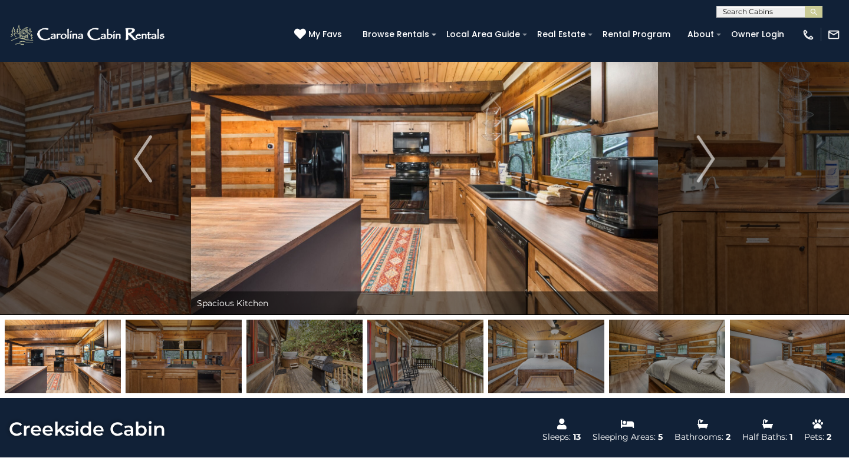
click at [777, 13] on input "text" at bounding box center [768, 14] width 103 height 12
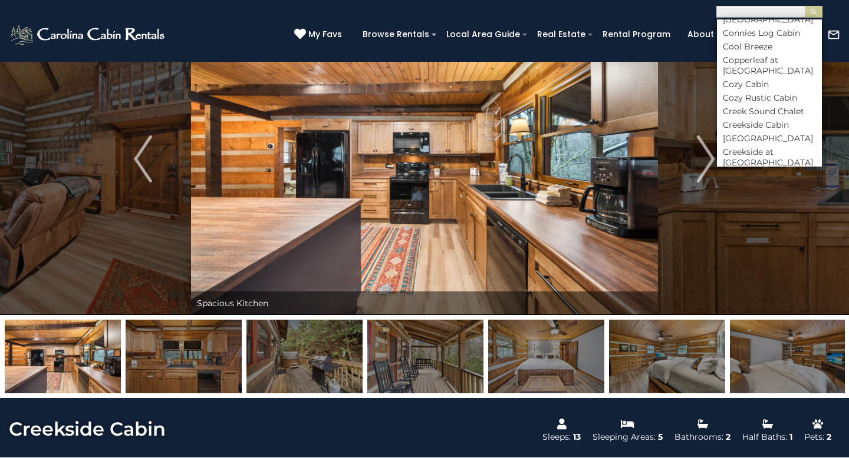
scroll to position [1655, 0]
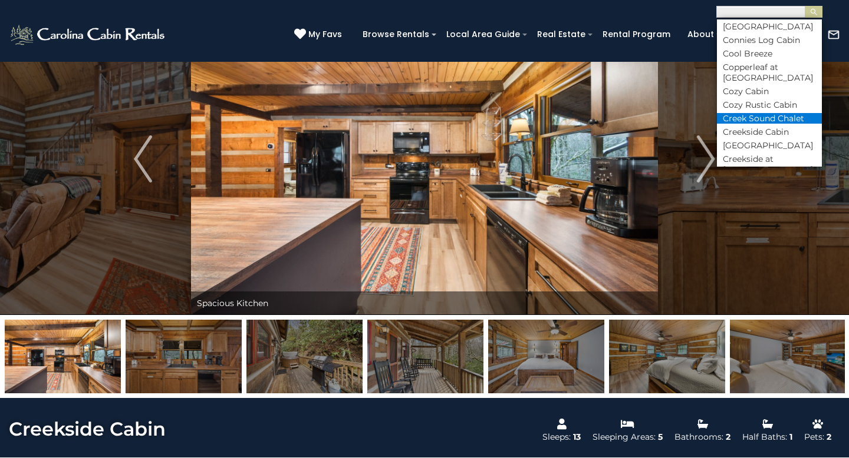
click at [764, 113] on li "Creek Sound Chalet" at bounding box center [769, 118] width 105 height 11
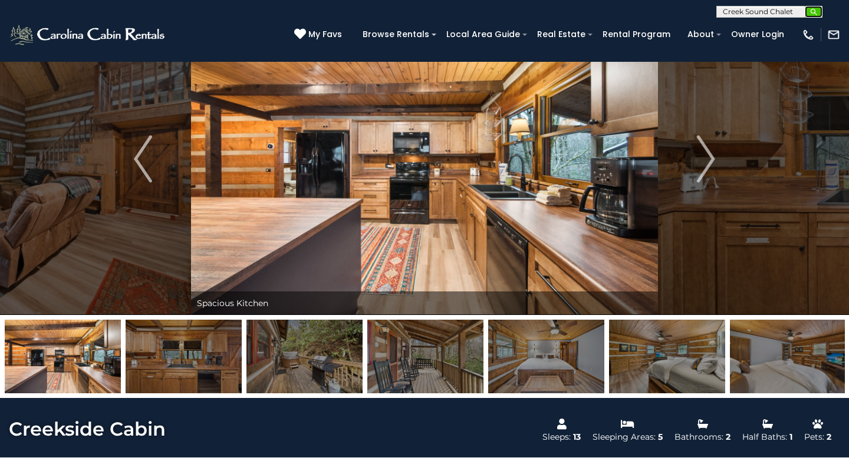
click at [818, 13] on button "submit" at bounding box center [813, 12] width 18 height 12
